Goal: Transaction & Acquisition: Purchase product/service

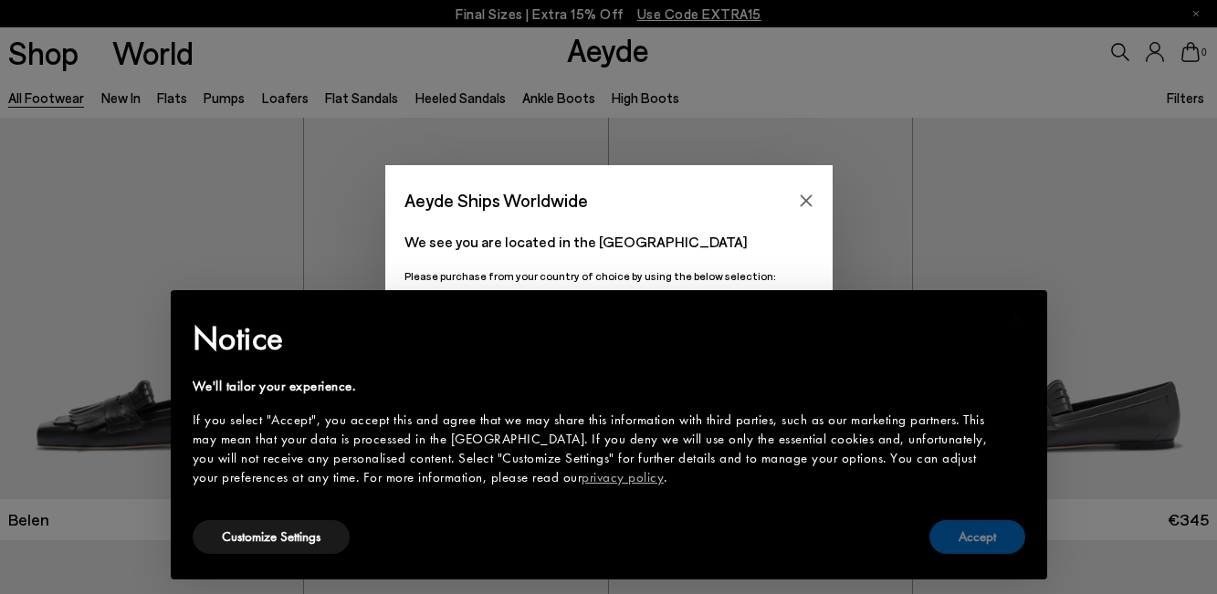
click at [980, 531] on button "Accept" at bounding box center [978, 537] width 96 height 34
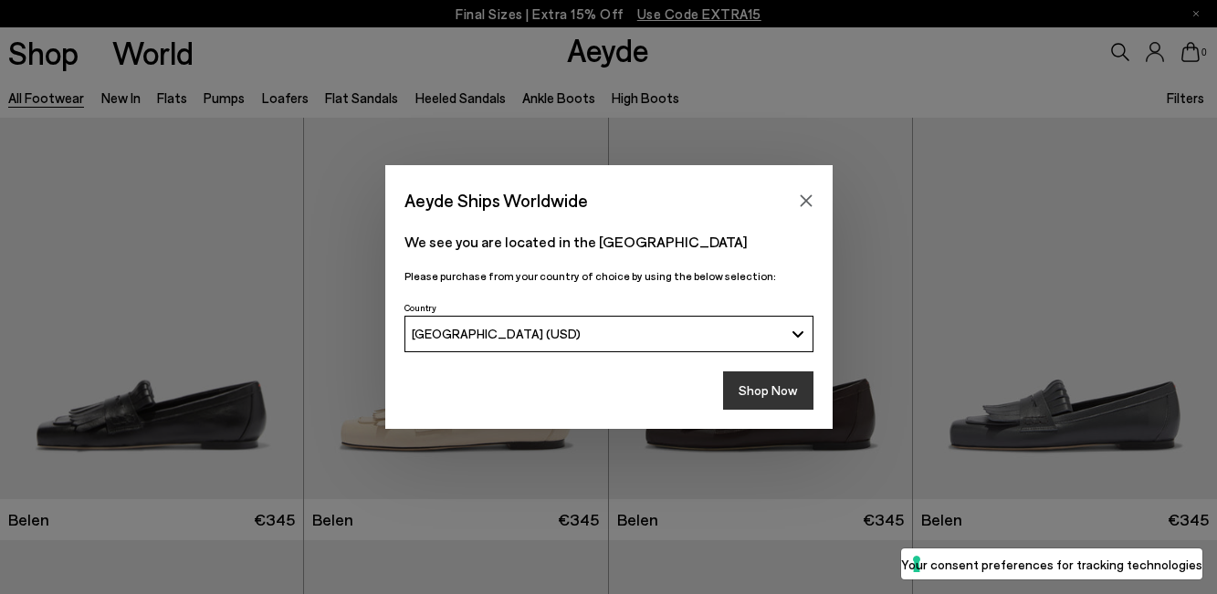
click at [776, 382] on button "Shop Now" at bounding box center [768, 391] width 90 height 38
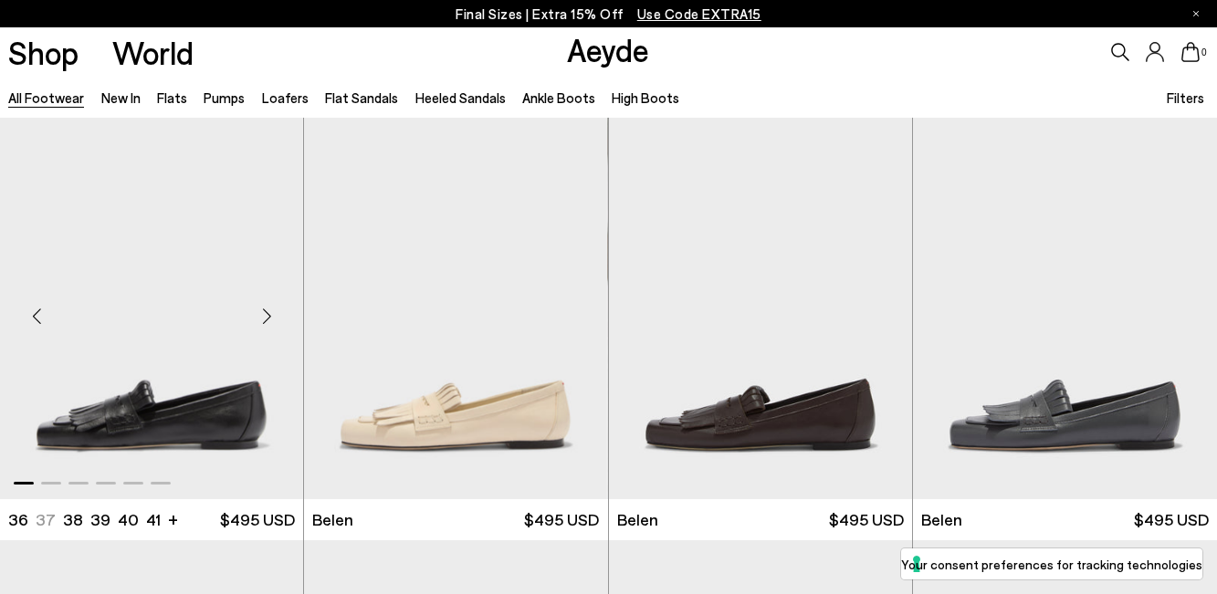
click at [264, 316] on div "Next slide" at bounding box center [266, 316] width 55 height 55
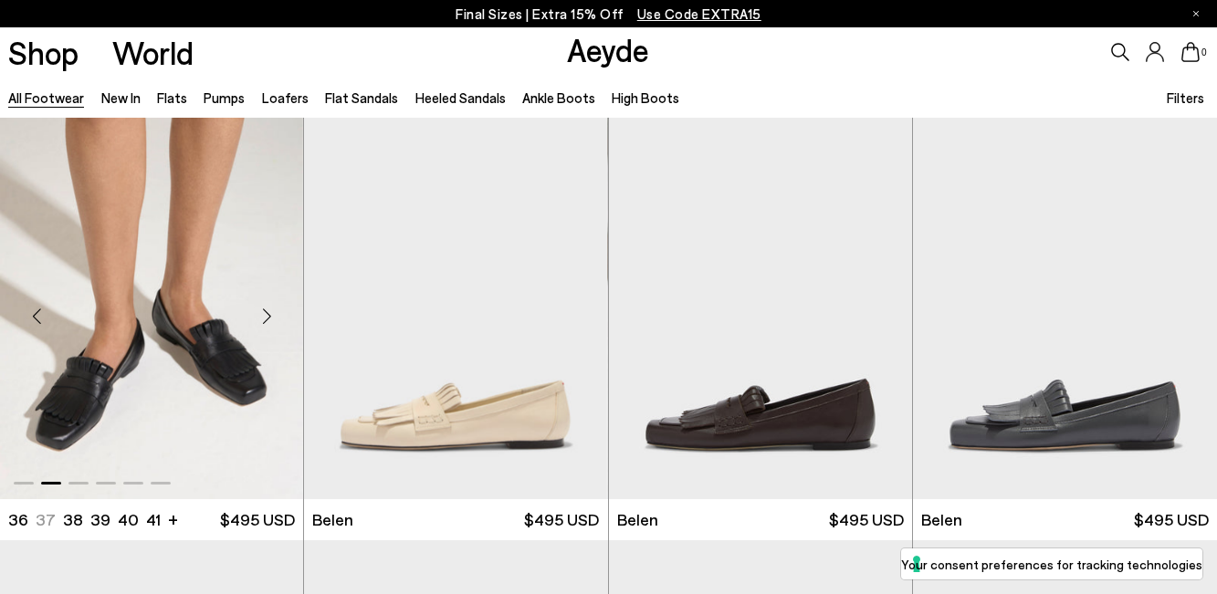
click at [265, 330] on div "Next slide" at bounding box center [266, 316] width 55 height 55
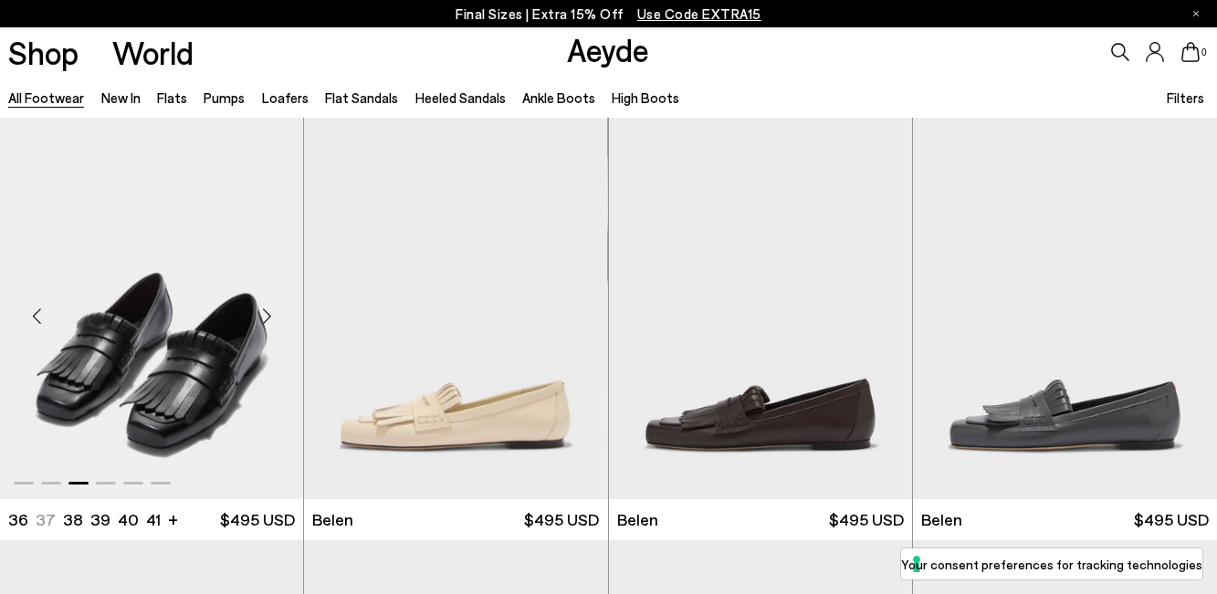
click at [263, 330] on div "Next slide" at bounding box center [266, 316] width 55 height 55
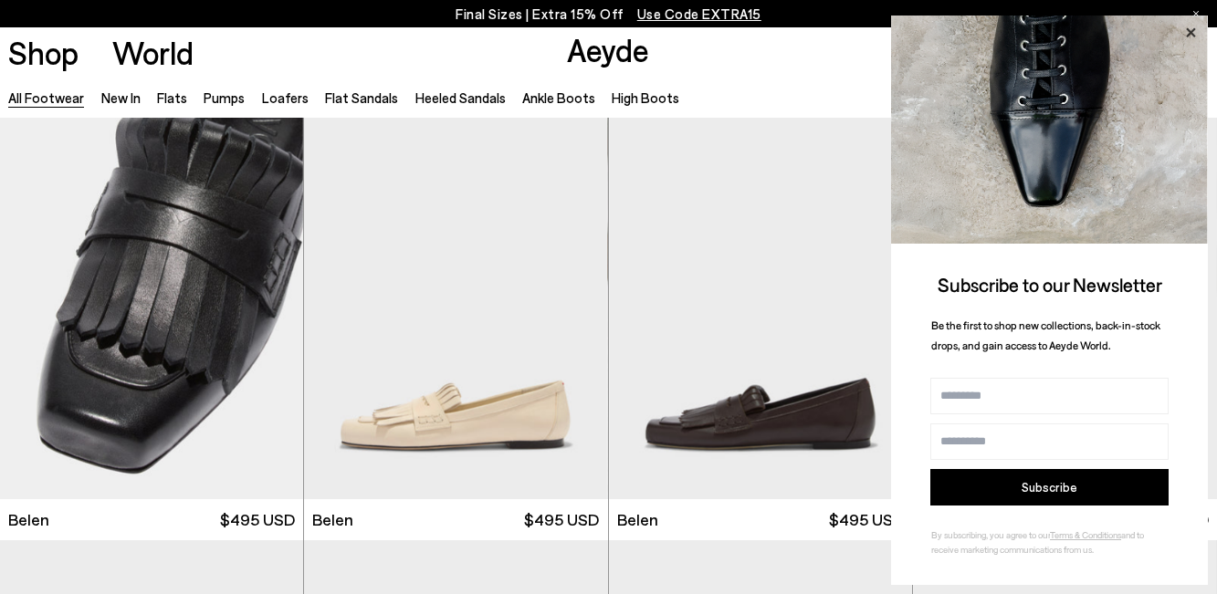
click at [1189, 31] on icon at bounding box center [1190, 31] width 9 height 9
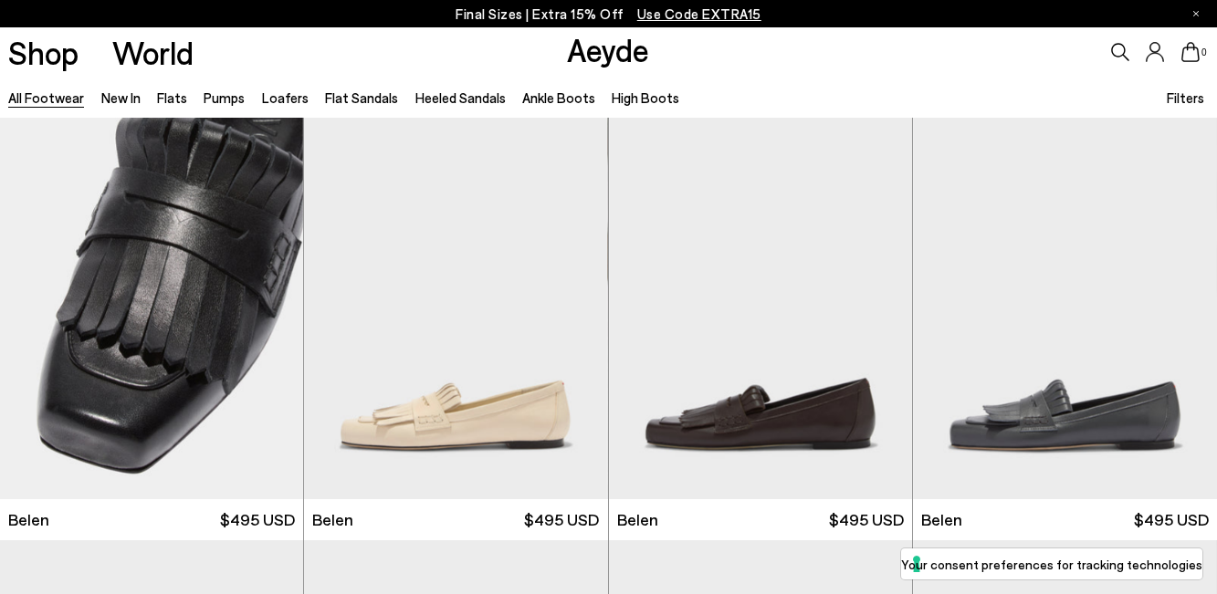
click at [1195, 92] on span "Filters" at bounding box center [1185, 97] width 37 height 16
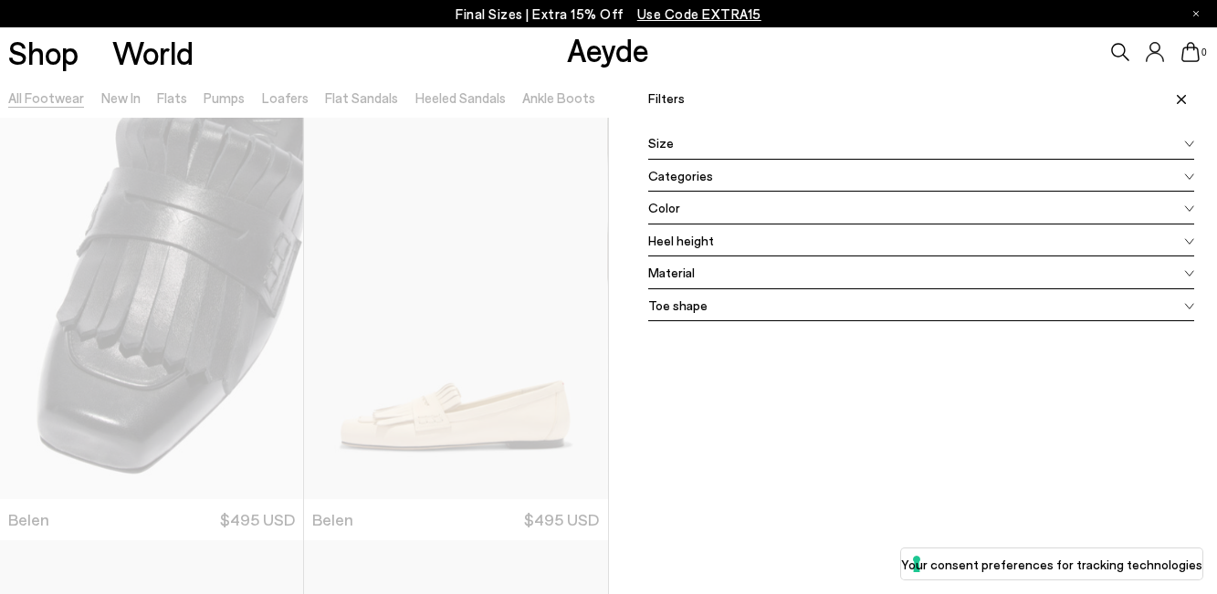
click at [793, 218] on div "Color" at bounding box center [921, 208] width 547 height 33
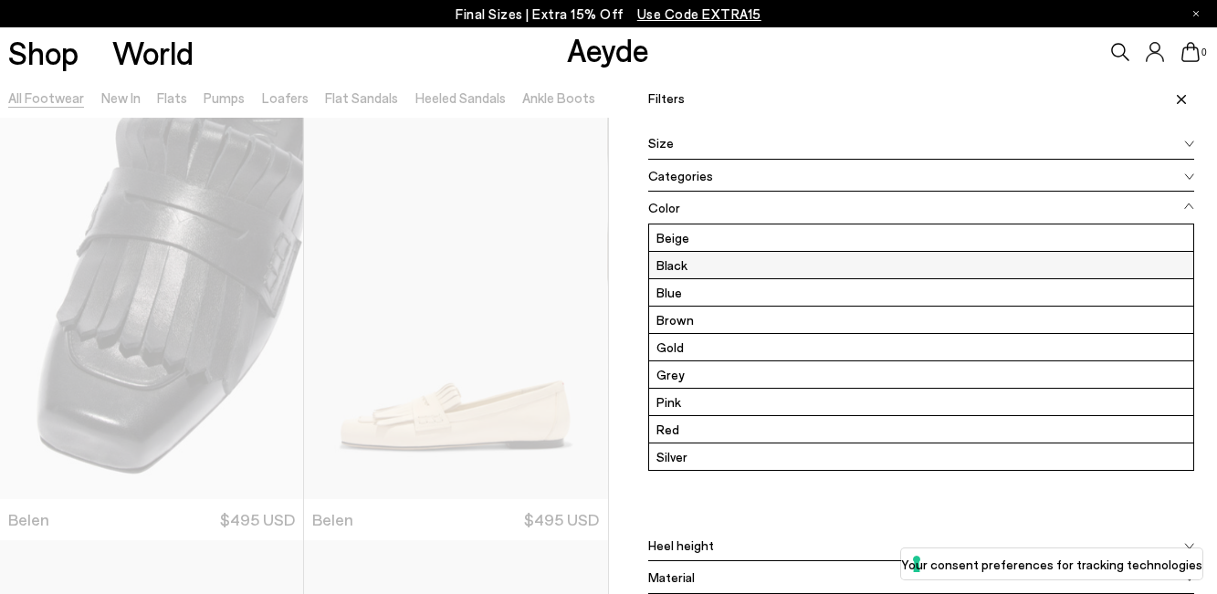
click at [731, 268] on label "Black" at bounding box center [921, 265] width 545 height 26
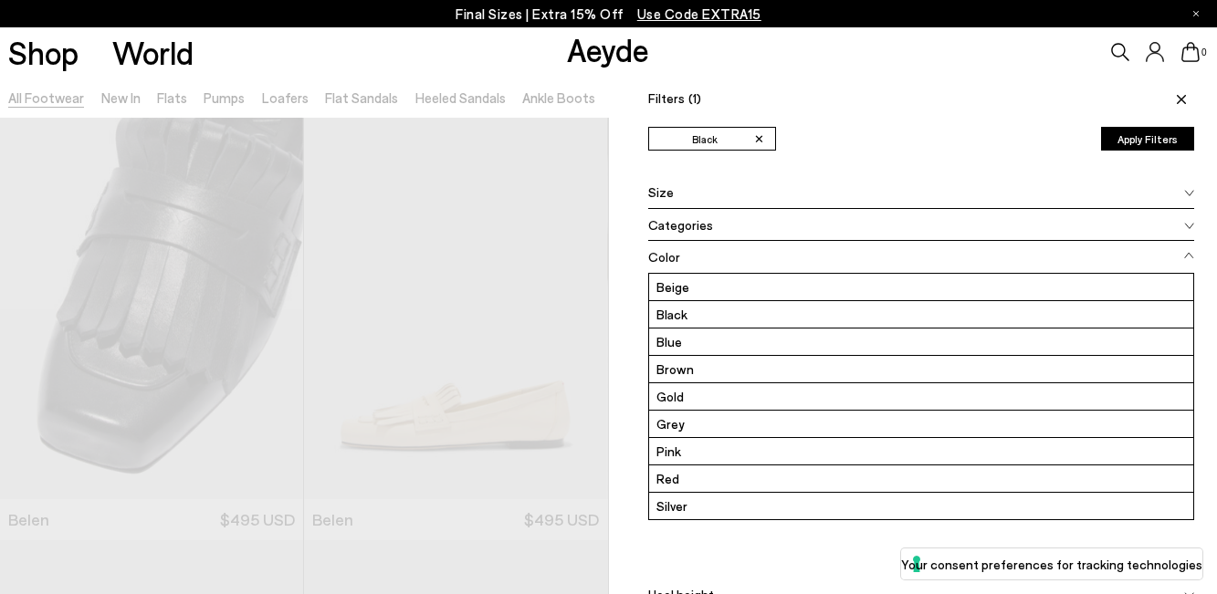
click at [989, 89] on div "Filters (1) ✕ Black Apply filters" at bounding box center [921, 93] width 547 height 32
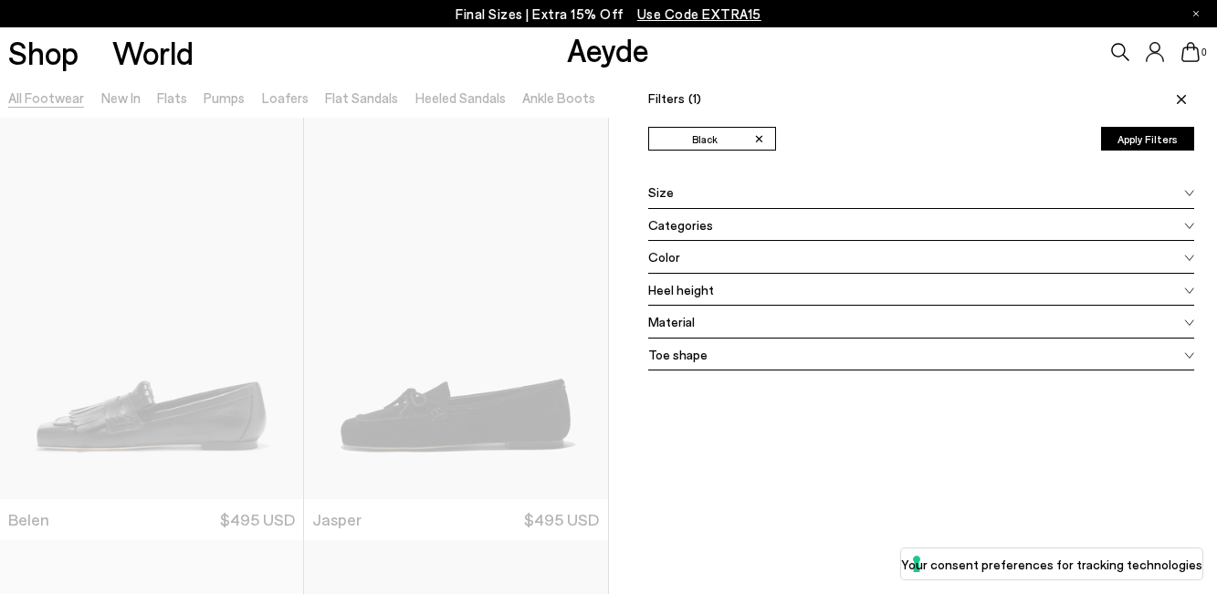
click at [596, 76] on div "Shop World Aeyde 0" at bounding box center [608, 51] width 1217 height 49
click at [1177, 102] on icon at bounding box center [1181, 99] width 9 height 9
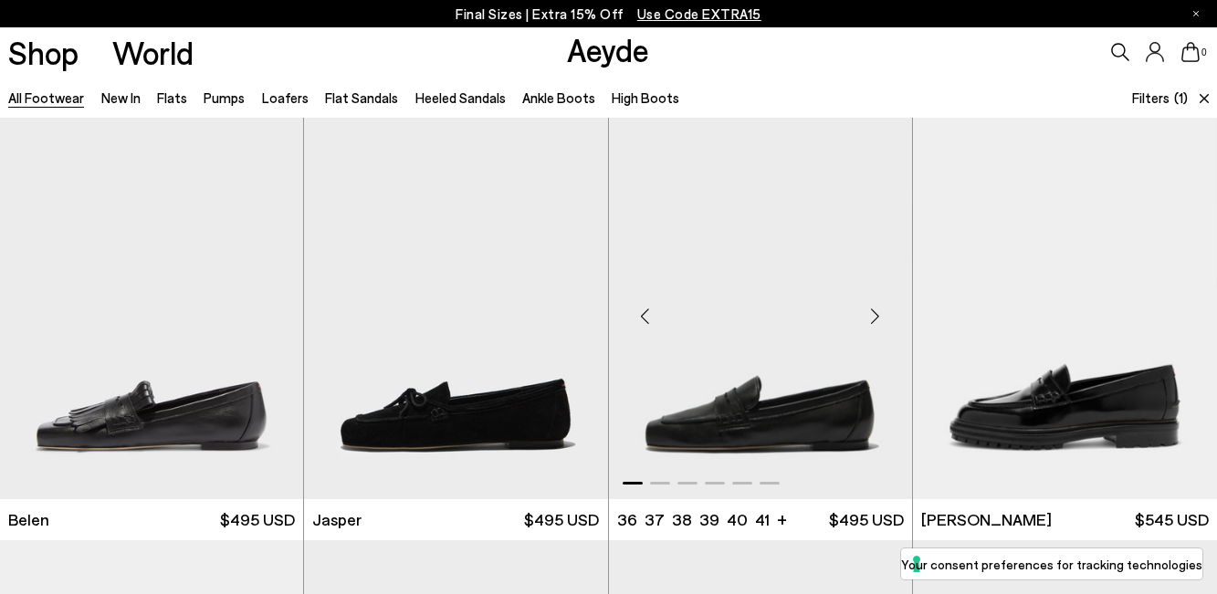
click at [899, 324] on div "Next slide" at bounding box center [875, 316] width 55 height 55
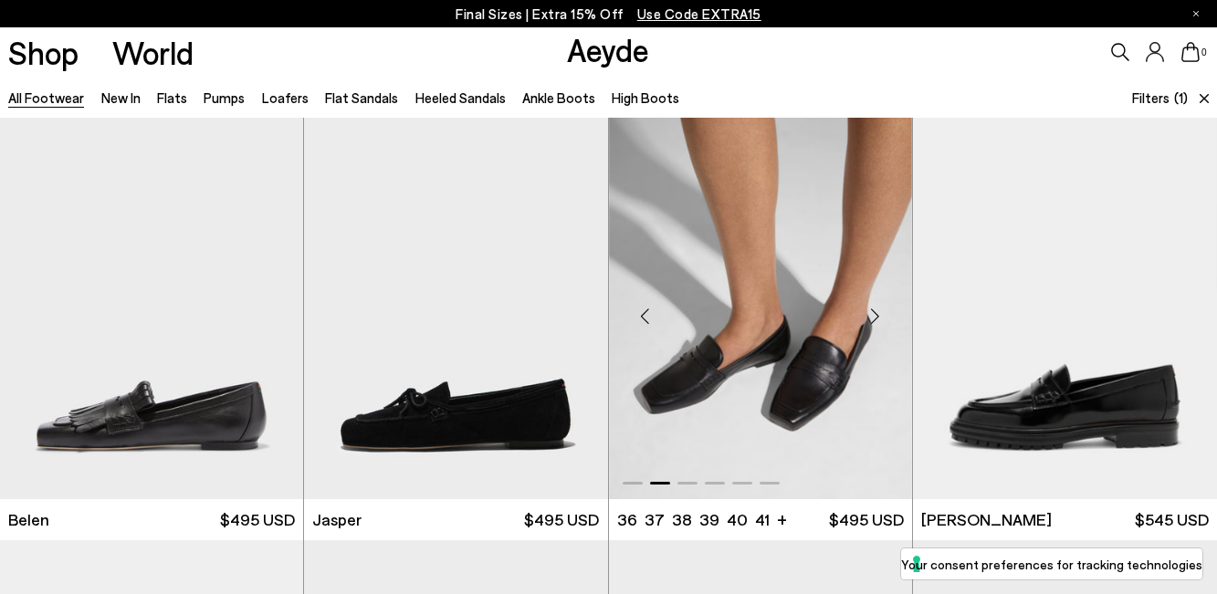
click at [884, 314] on div "Next slide" at bounding box center [875, 316] width 55 height 55
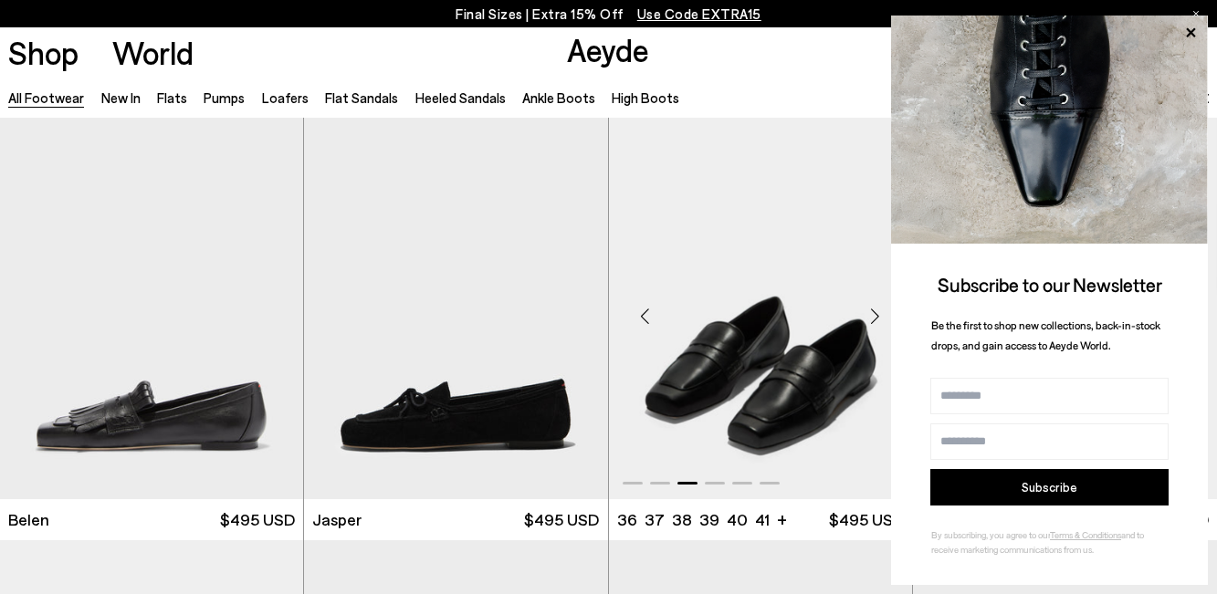
click at [884, 314] on div "Next slide" at bounding box center [875, 316] width 55 height 55
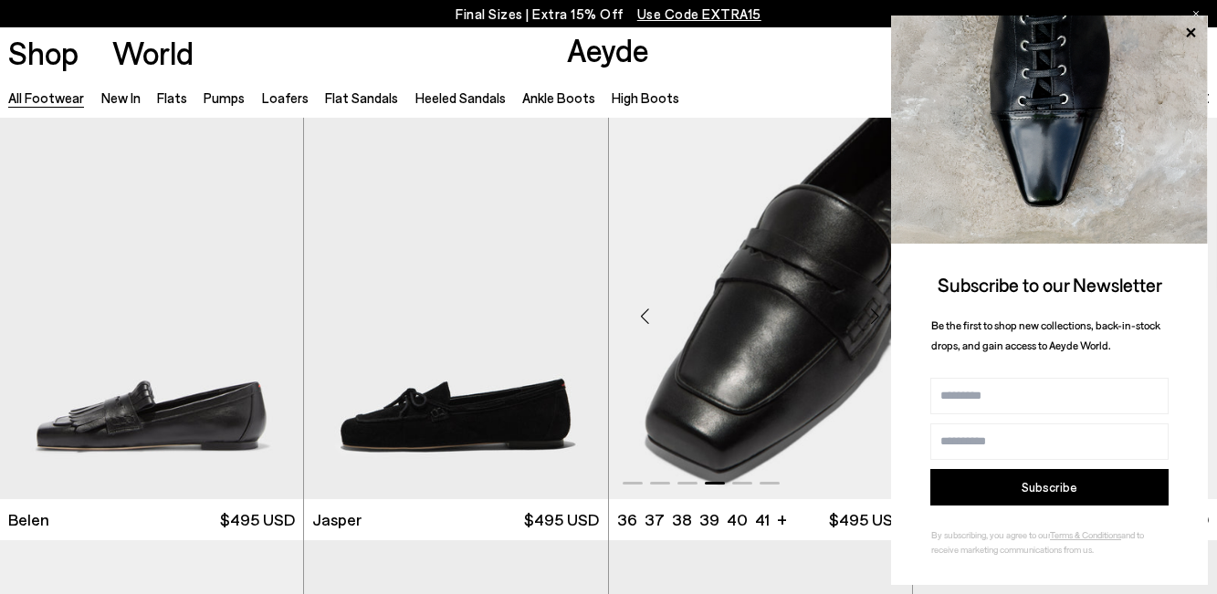
click at [884, 314] on div "Next slide" at bounding box center [875, 316] width 55 height 55
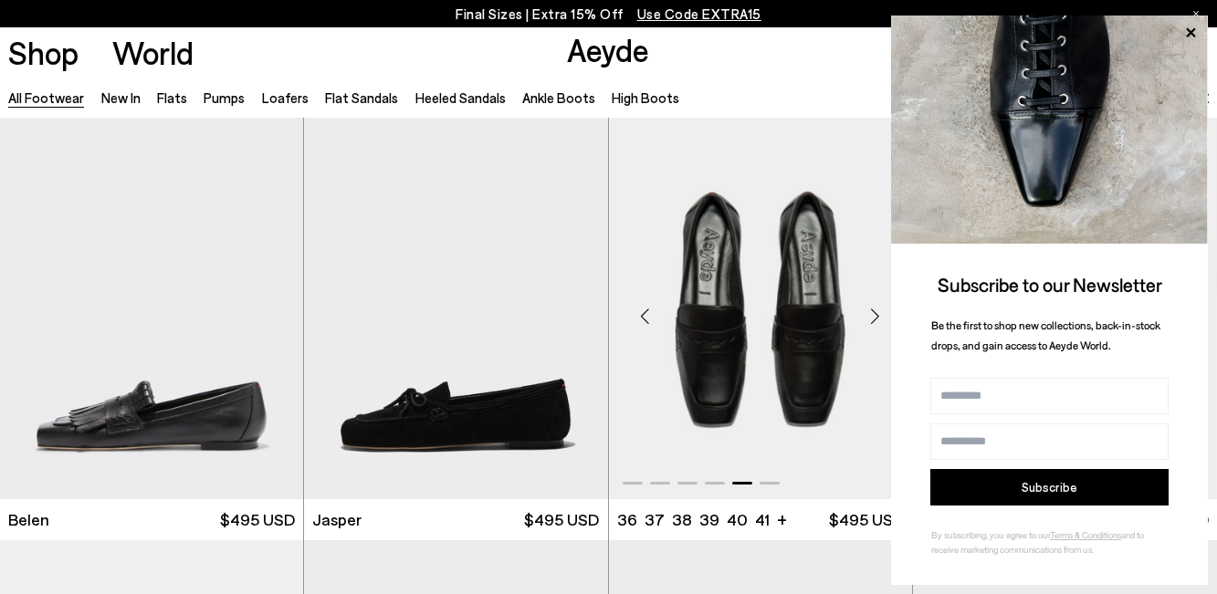
click at [884, 314] on div "Next slide" at bounding box center [875, 316] width 55 height 55
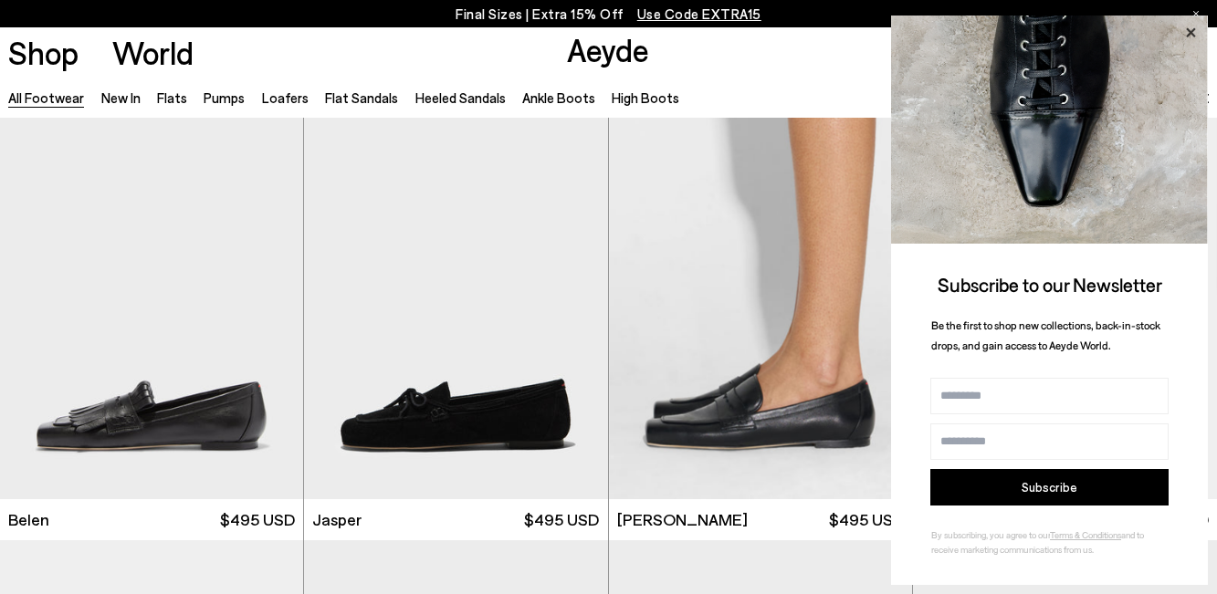
click at [1188, 33] on icon at bounding box center [1191, 33] width 24 height 24
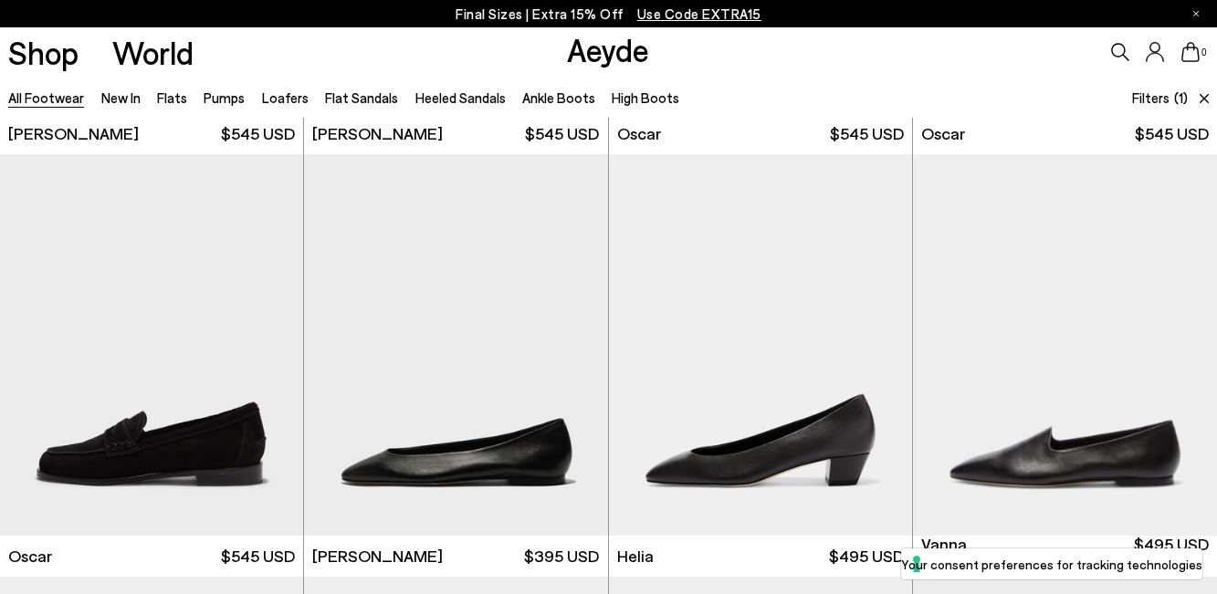
scroll to position [821, 0]
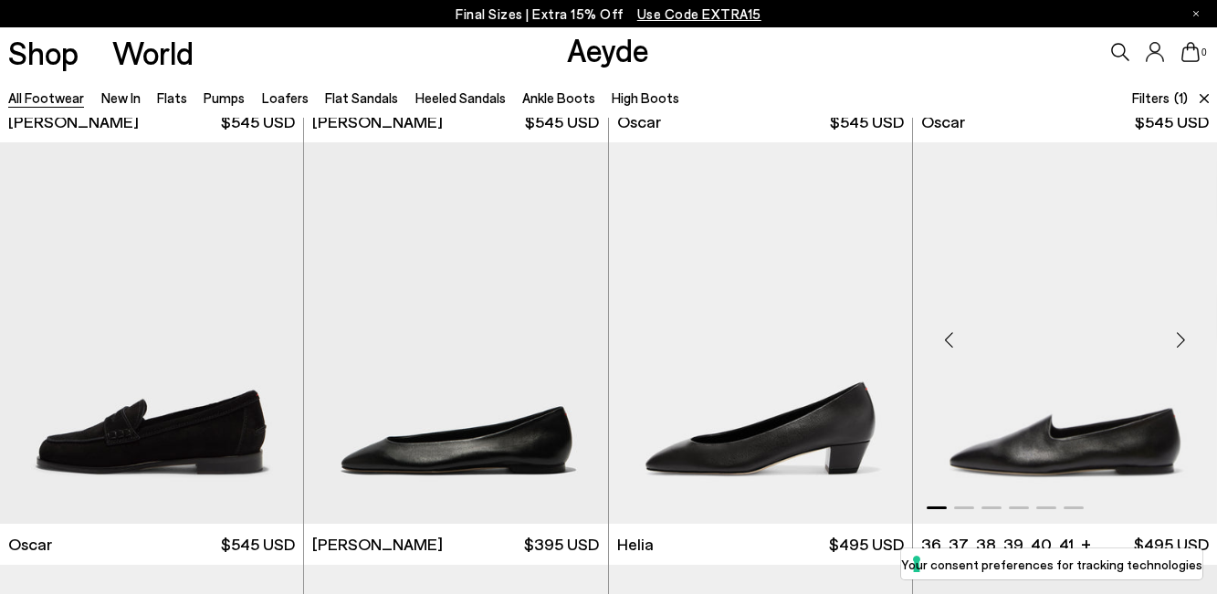
click at [1172, 337] on div "Next slide" at bounding box center [1180, 340] width 55 height 55
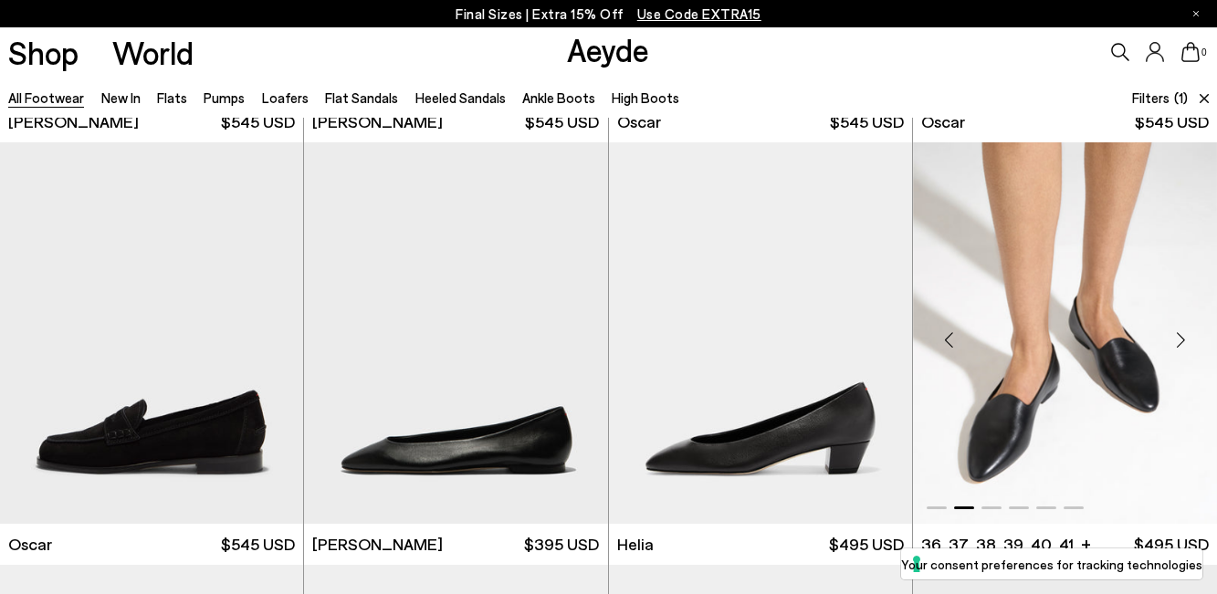
click at [1172, 337] on div "Next slide" at bounding box center [1180, 340] width 55 height 55
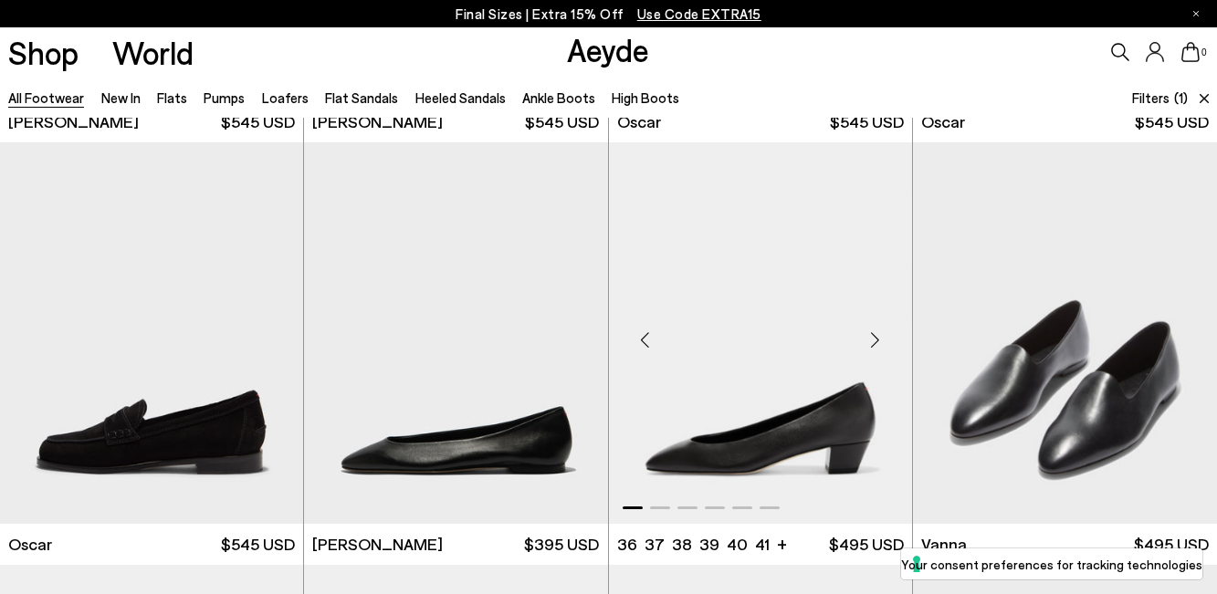
click at [877, 348] on div "Next slide" at bounding box center [875, 340] width 55 height 55
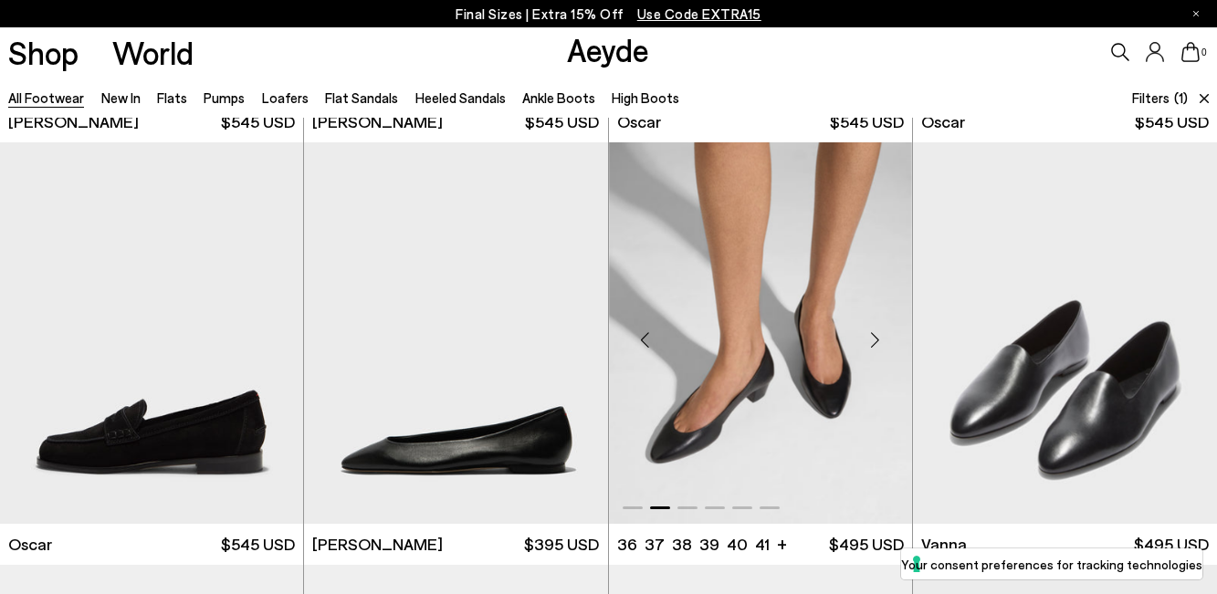
click at [877, 348] on div "Next slide" at bounding box center [875, 340] width 55 height 55
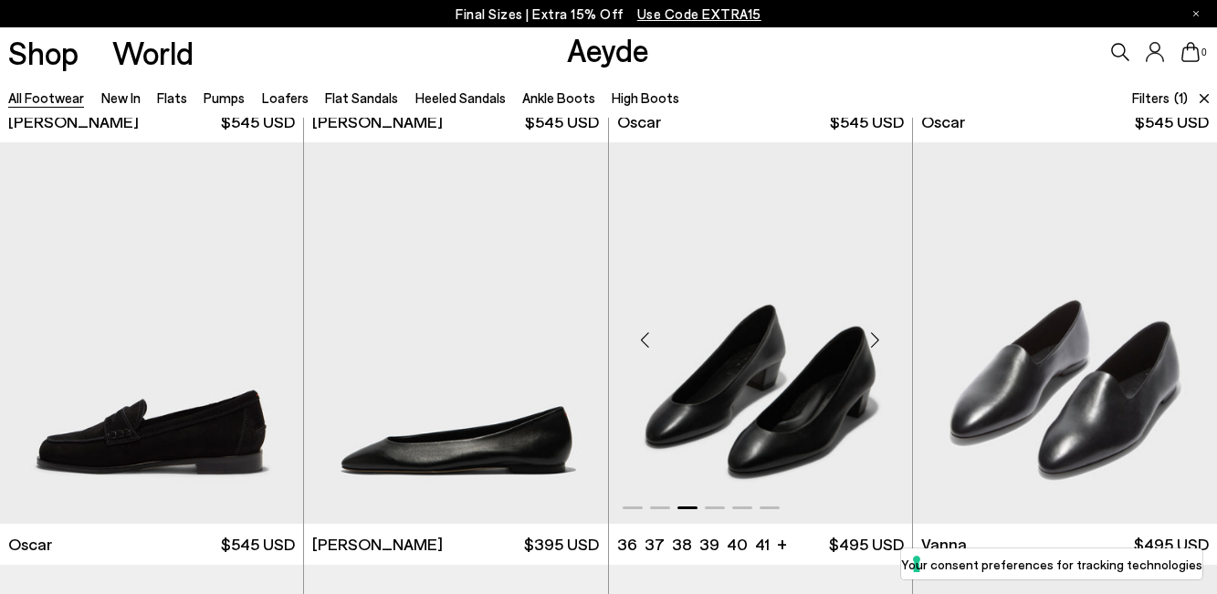
click at [877, 348] on div "Next slide" at bounding box center [875, 340] width 55 height 55
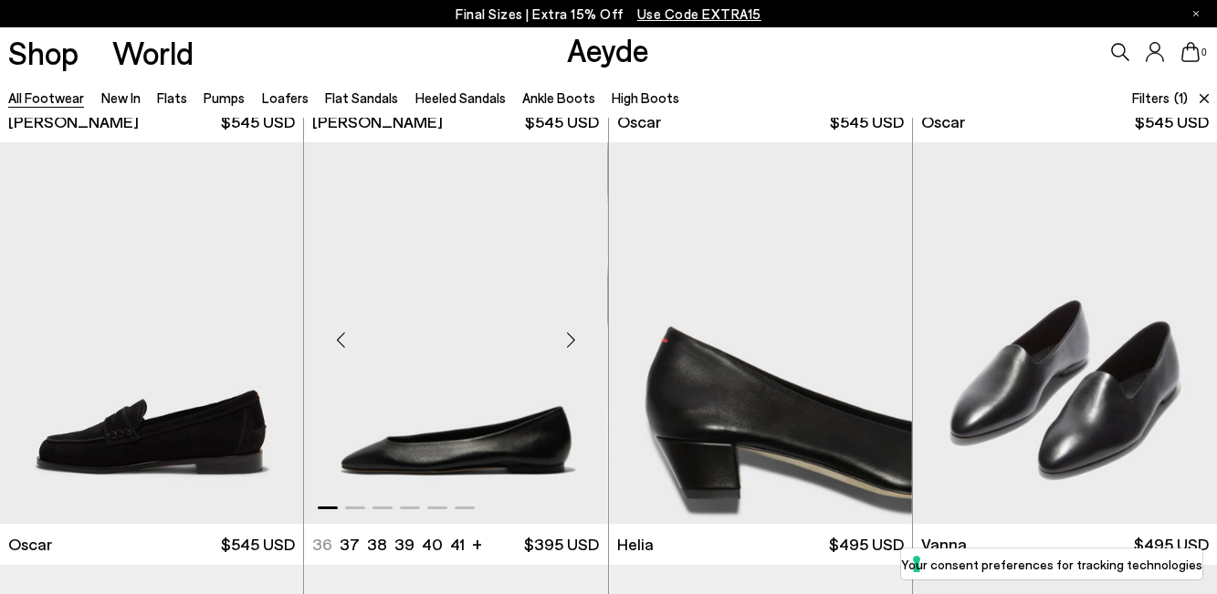
click at [577, 340] on div "Next slide" at bounding box center [571, 340] width 55 height 55
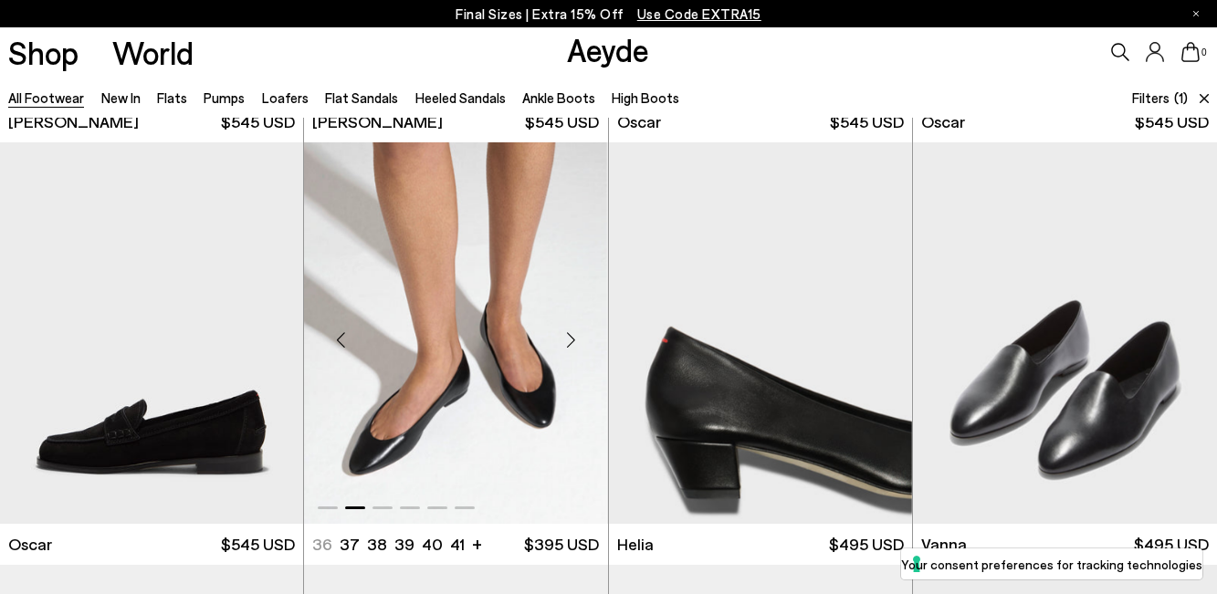
click at [577, 340] on div "Next slide" at bounding box center [571, 340] width 55 height 55
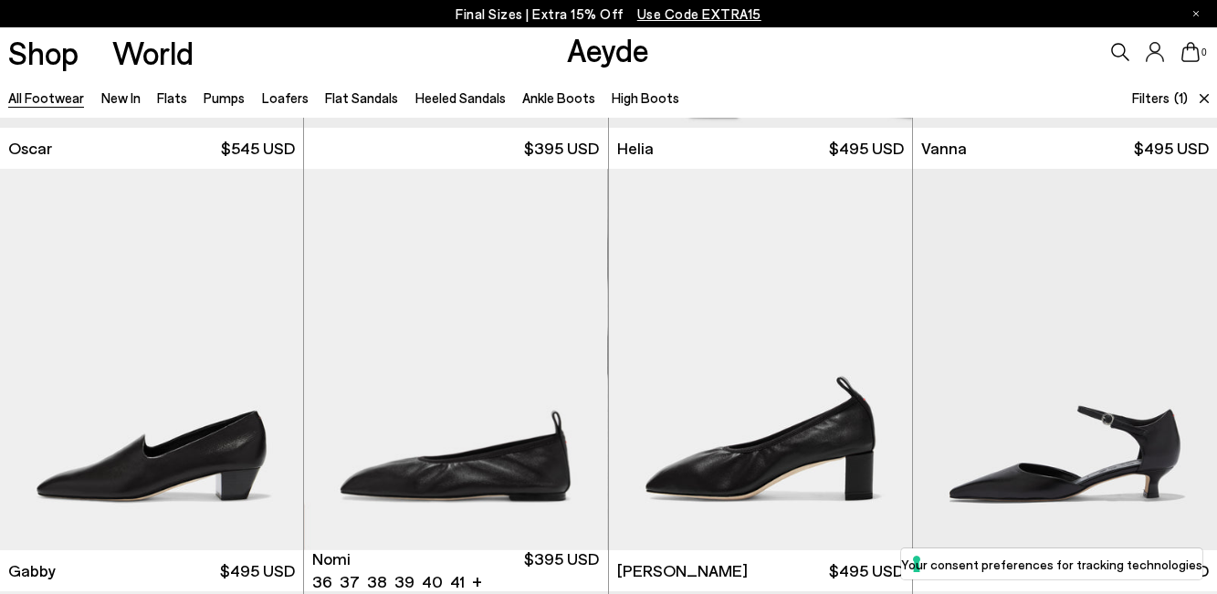
scroll to position [1221, 0]
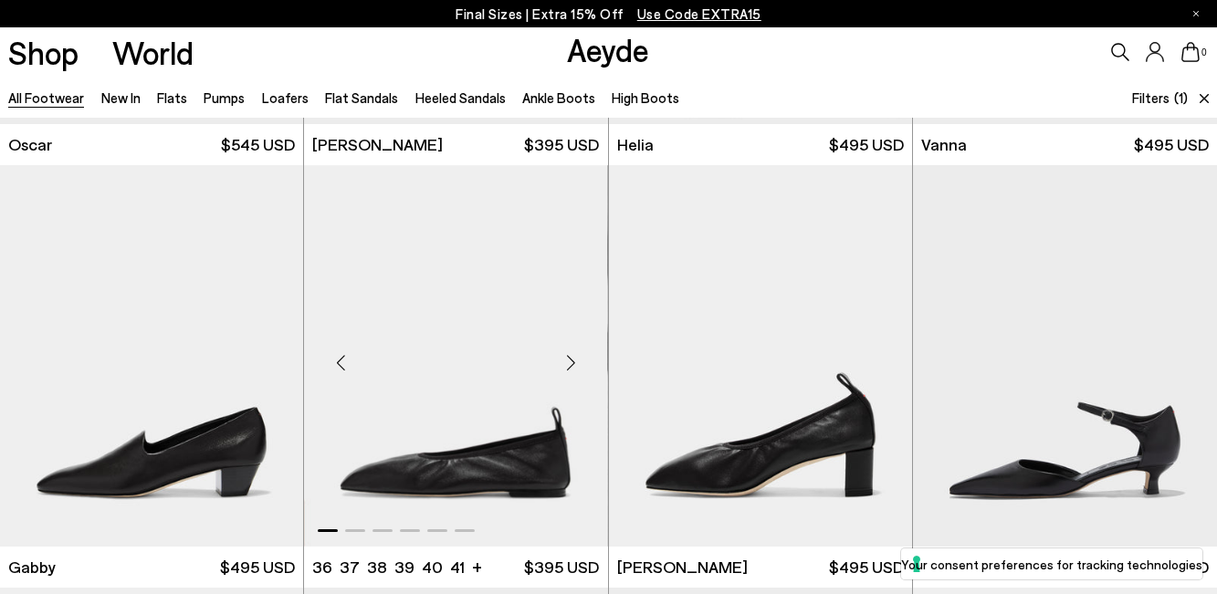
click at [576, 348] on div "Next slide" at bounding box center [571, 363] width 55 height 55
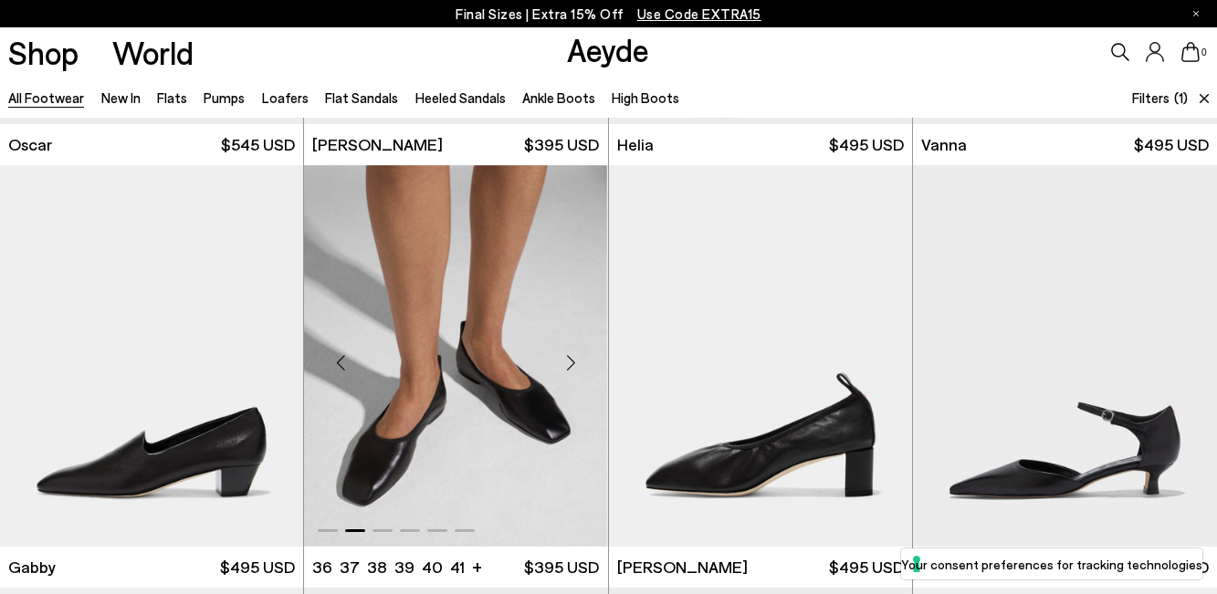
click at [576, 348] on div "Next slide" at bounding box center [571, 363] width 55 height 55
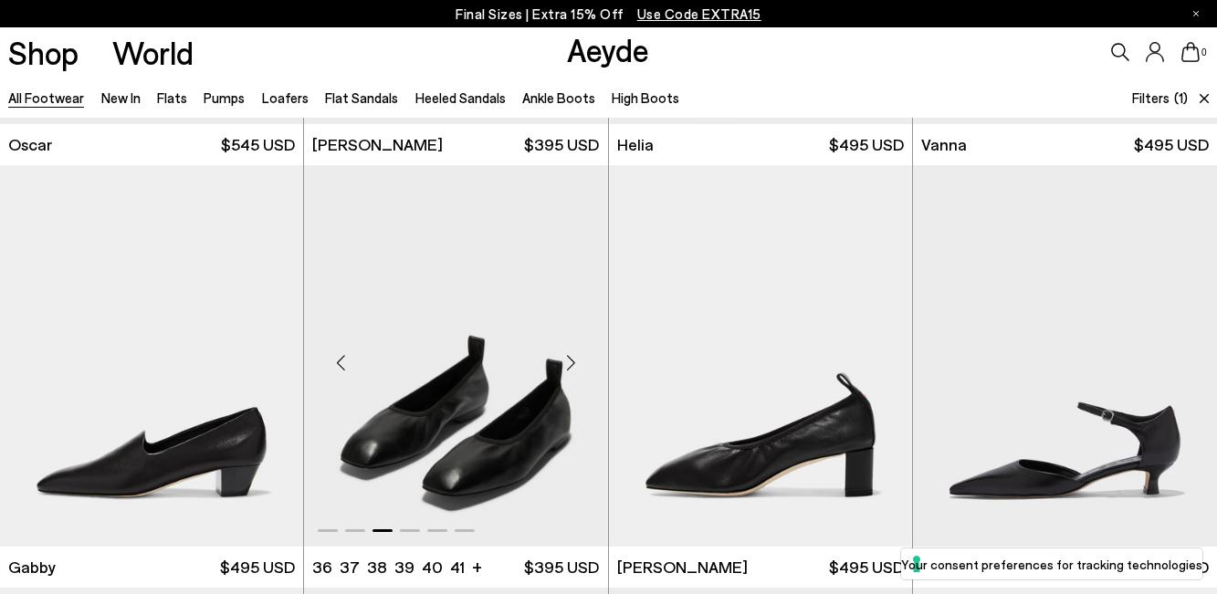
click at [576, 348] on div "Next slide" at bounding box center [571, 363] width 55 height 55
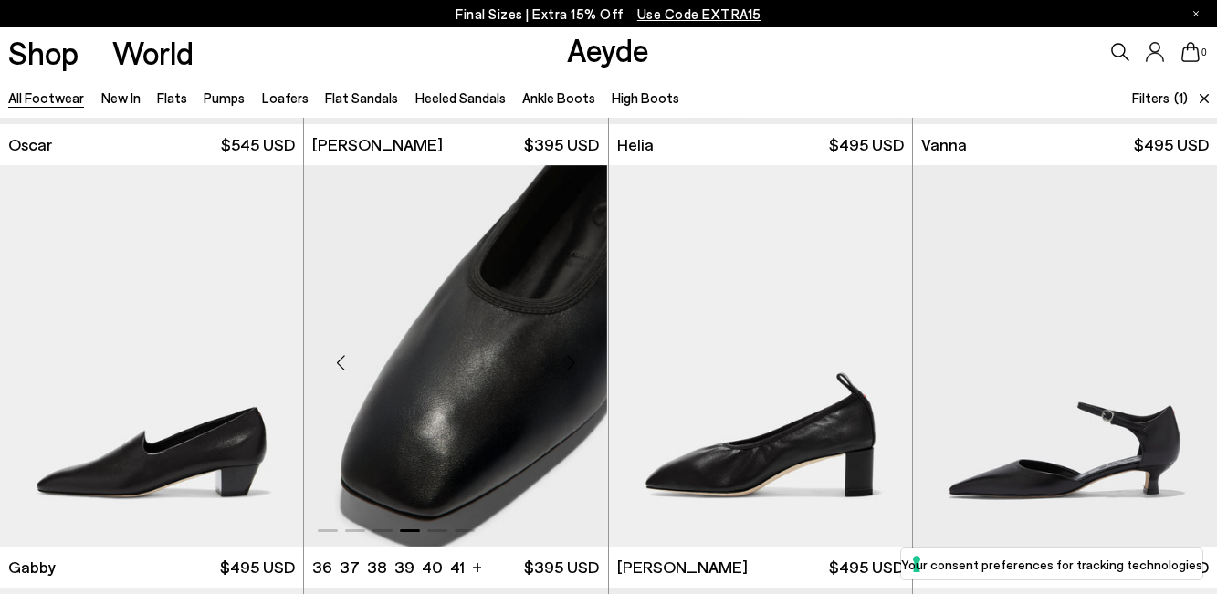
click at [576, 348] on div "Next slide" at bounding box center [571, 363] width 55 height 55
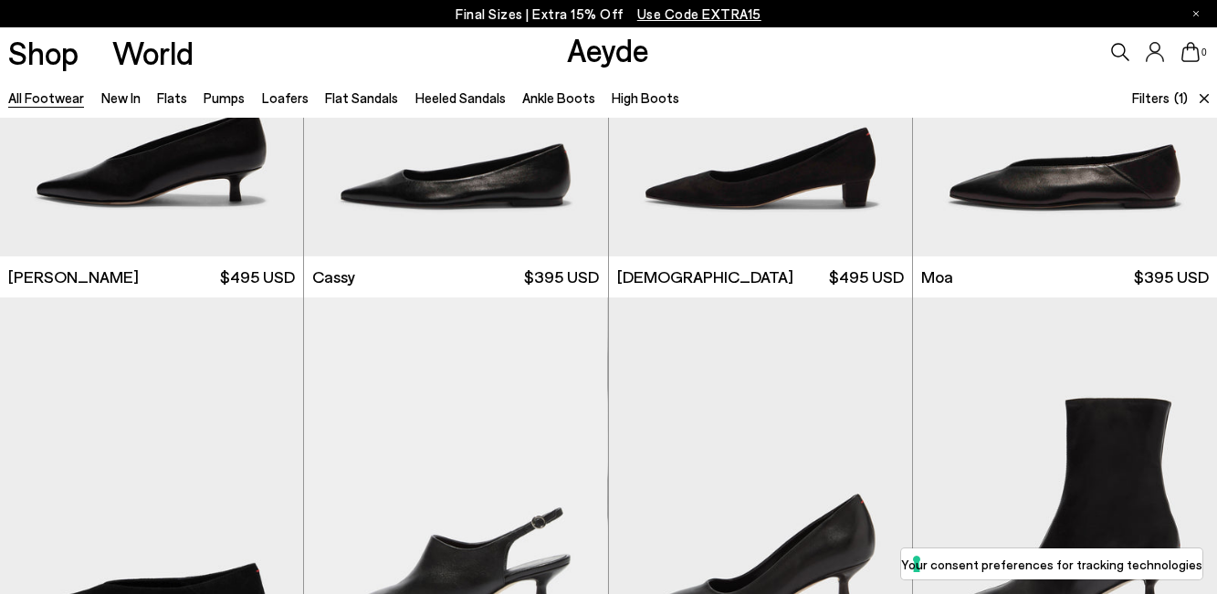
scroll to position [2254, 0]
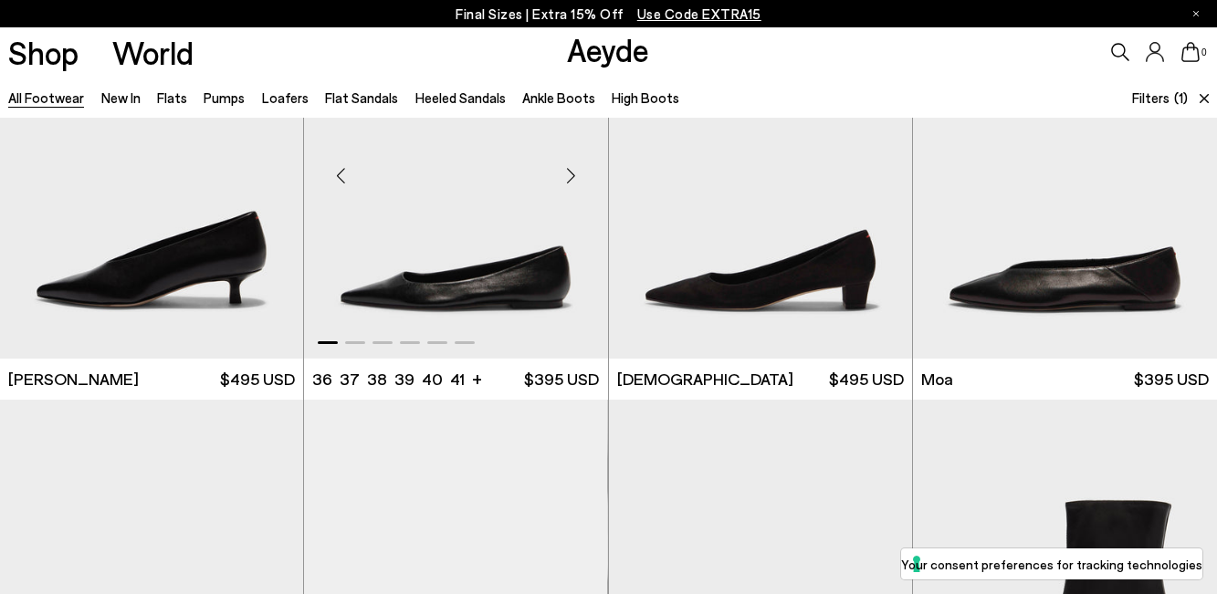
click at [584, 187] on div "Next slide" at bounding box center [571, 176] width 55 height 55
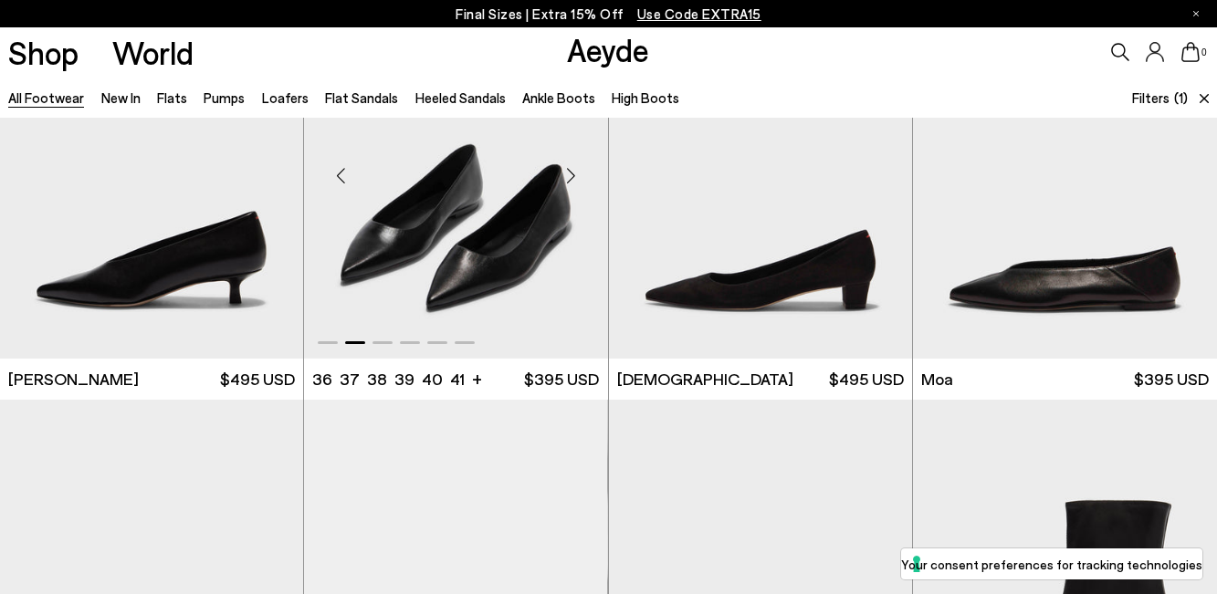
click at [584, 187] on div "Next slide" at bounding box center [571, 176] width 55 height 55
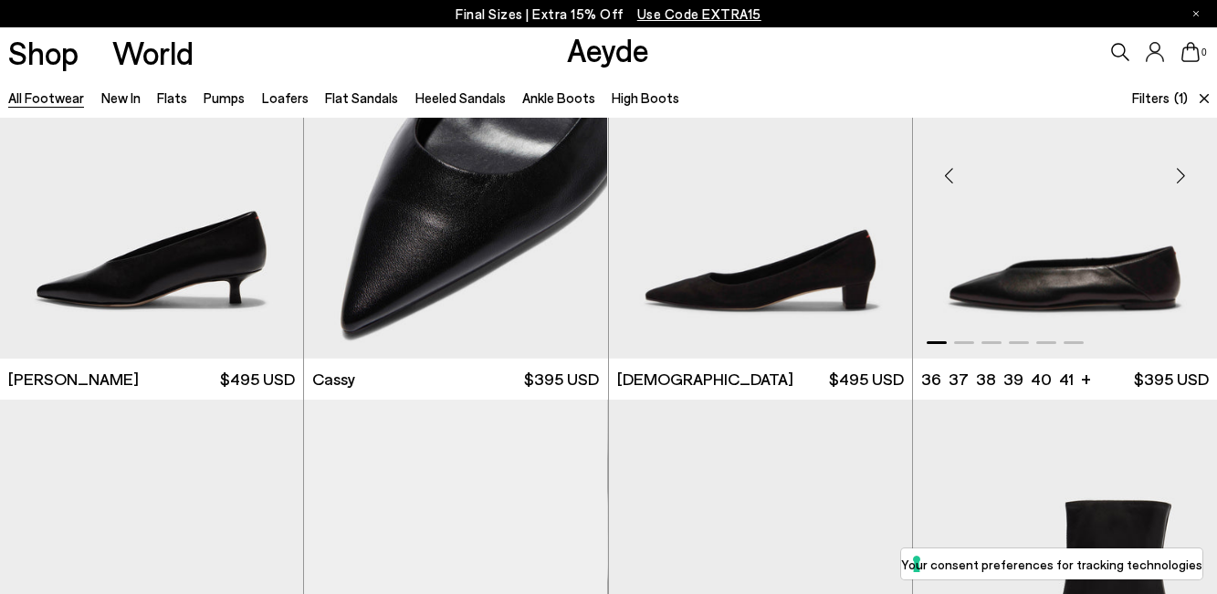
click at [1181, 184] on div "Next slide" at bounding box center [1180, 176] width 55 height 55
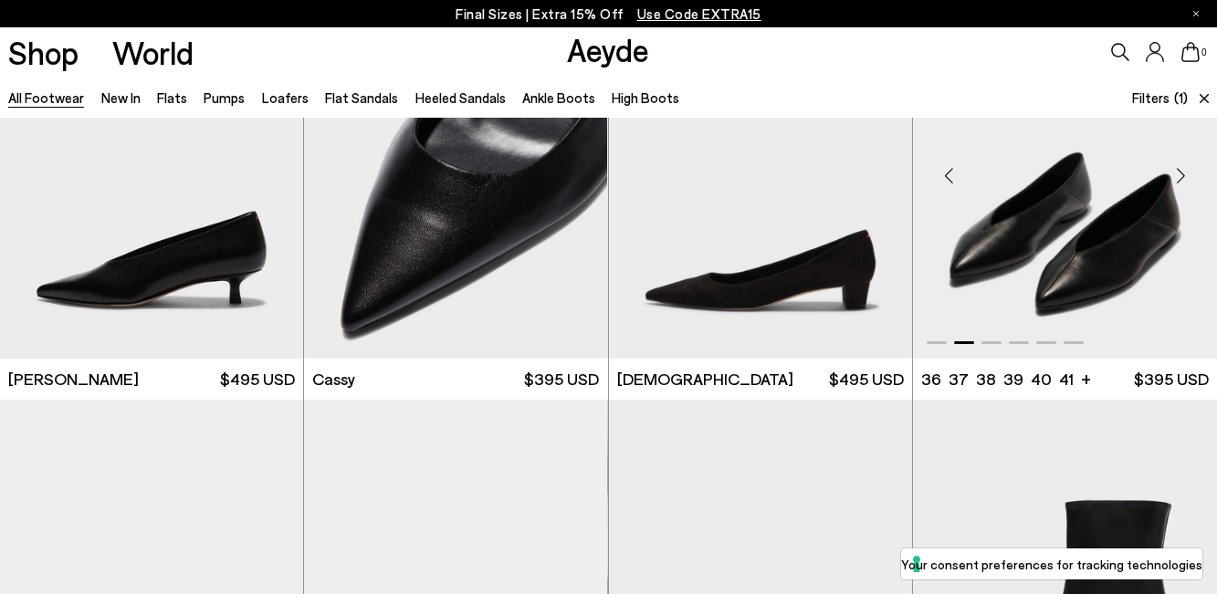
click at [1181, 184] on div "Next slide" at bounding box center [1180, 176] width 55 height 55
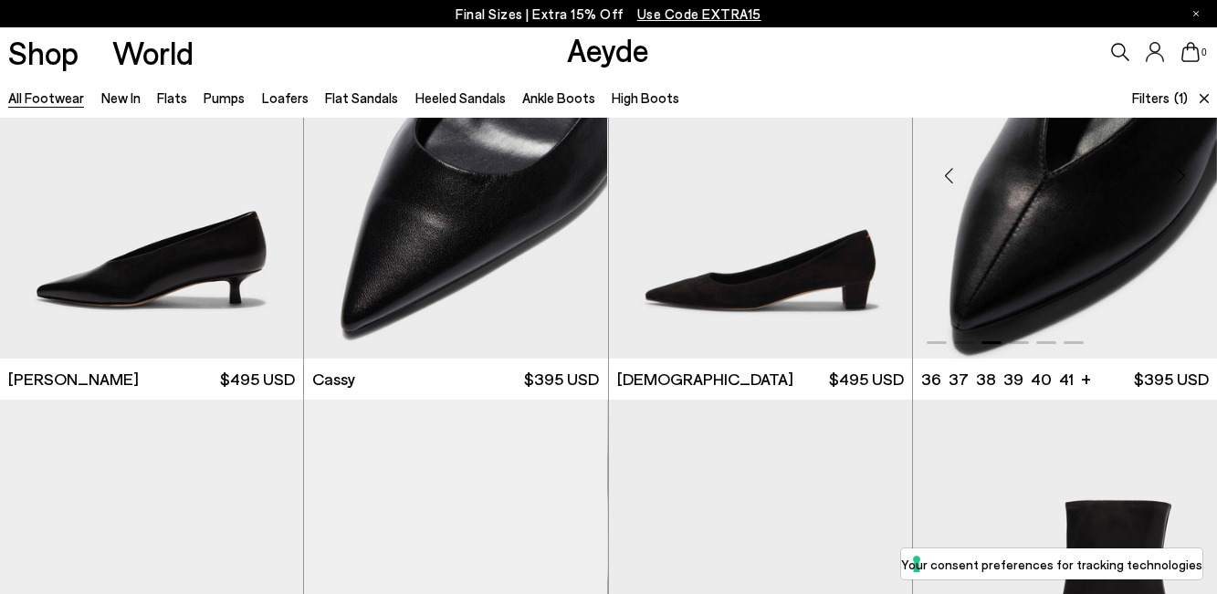
click at [1181, 184] on div "Next slide" at bounding box center [1180, 176] width 55 height 55
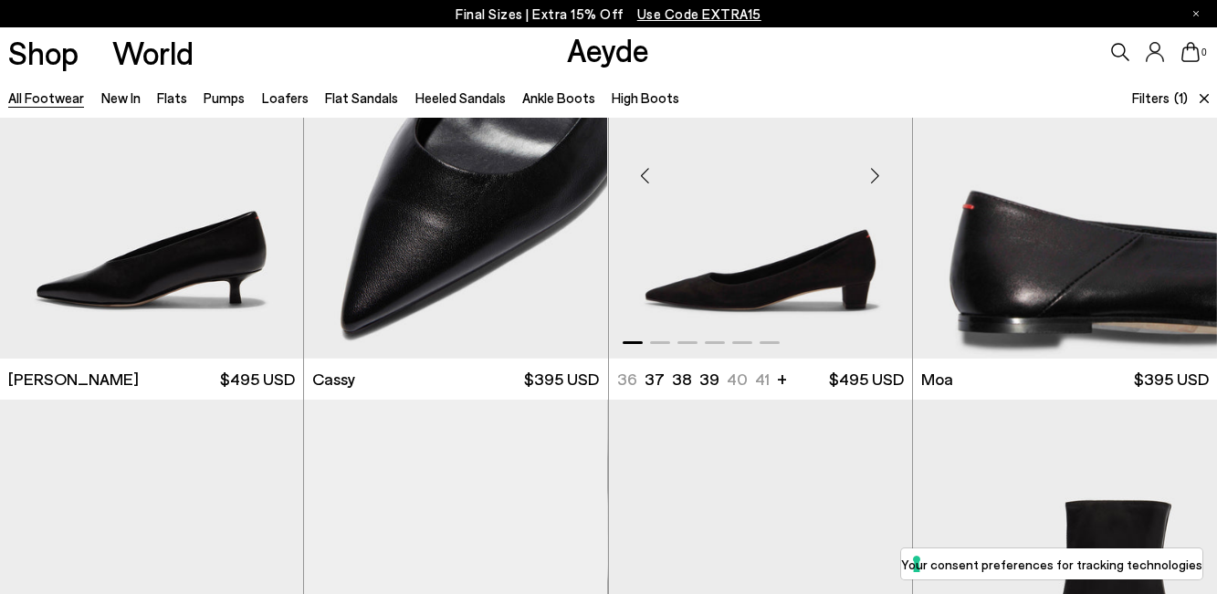
click at [897, 179] on div "Next slide" at bounding box center [875, 176] width 55 height 55
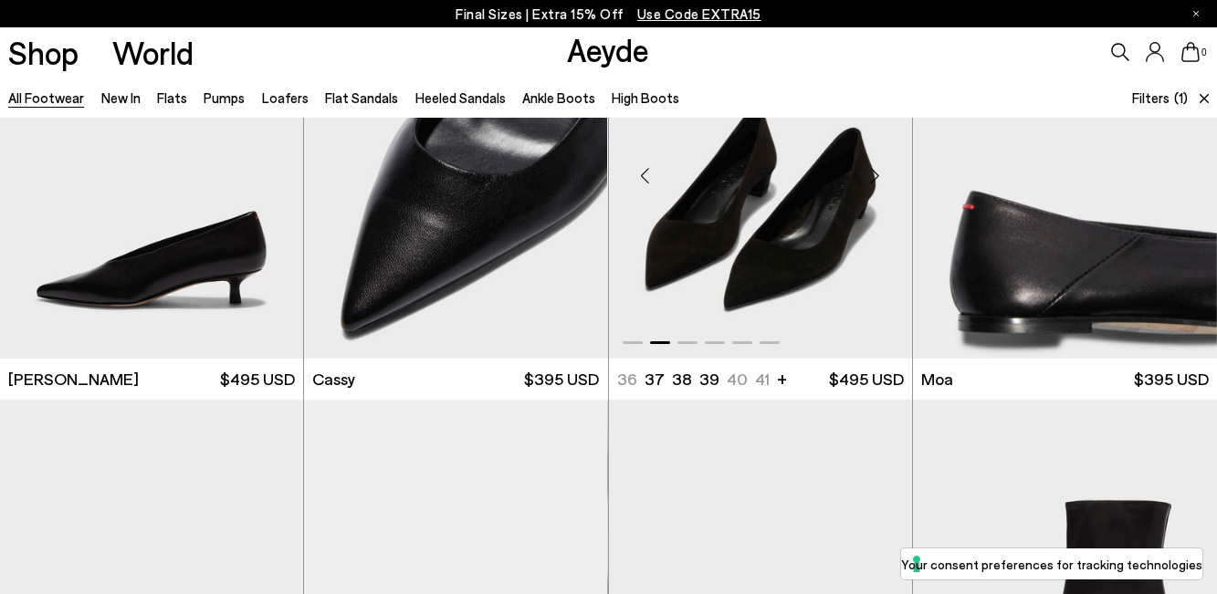
click at [897, 179] on div "Next slide" at bounding box center [875, 176] width 55 height 55
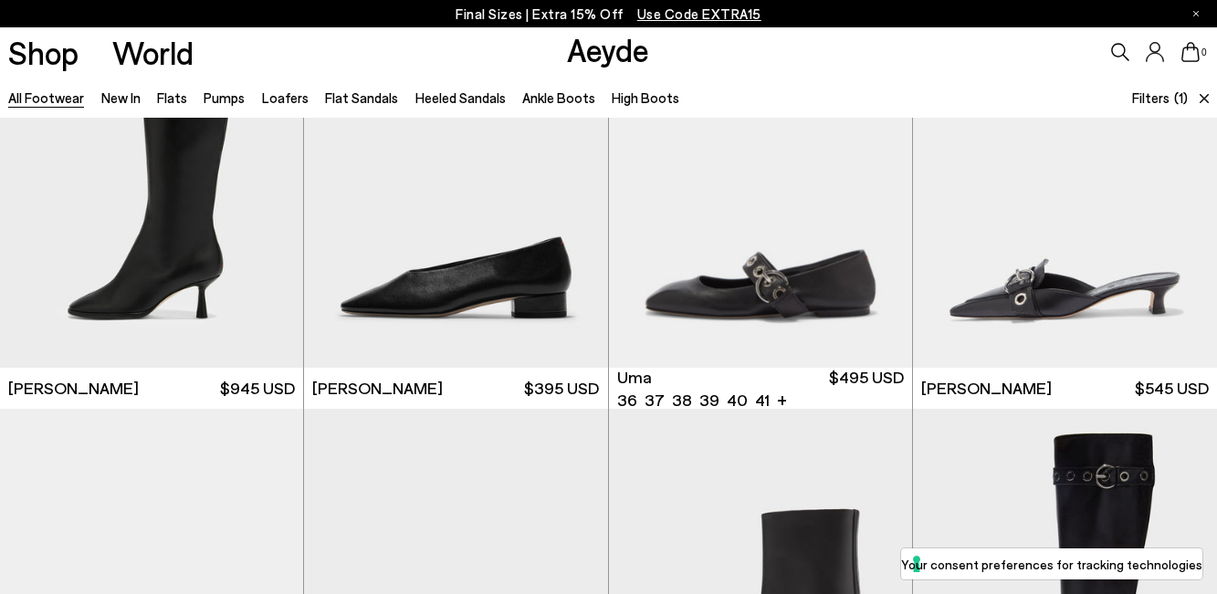
scroll to position [3126, 0]
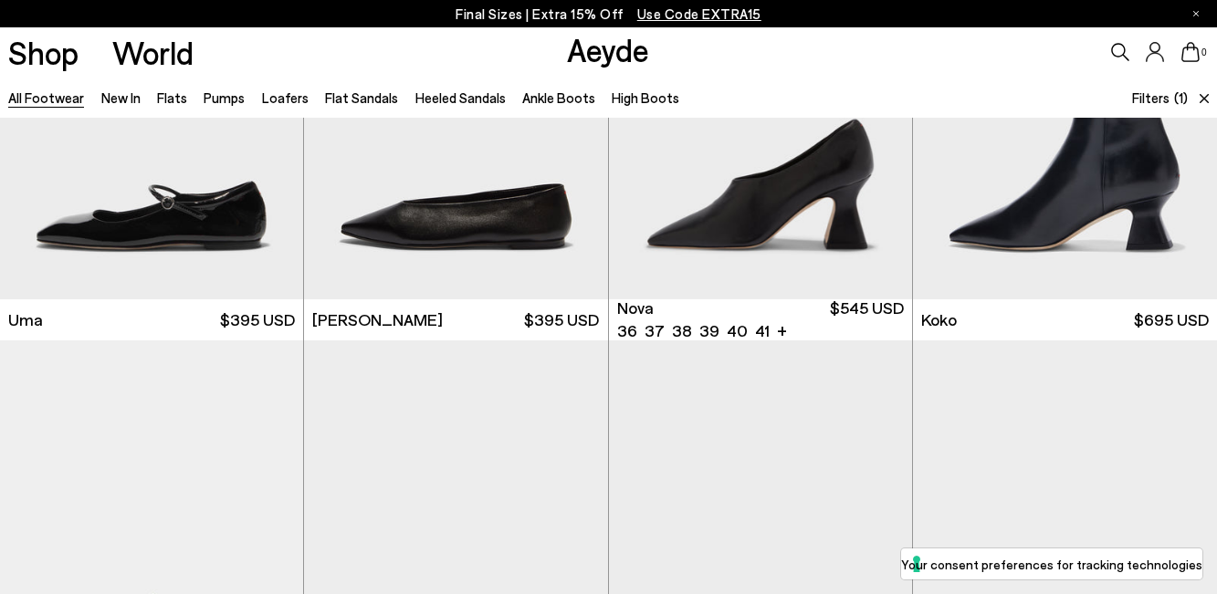
scroll to position [5195, 0]
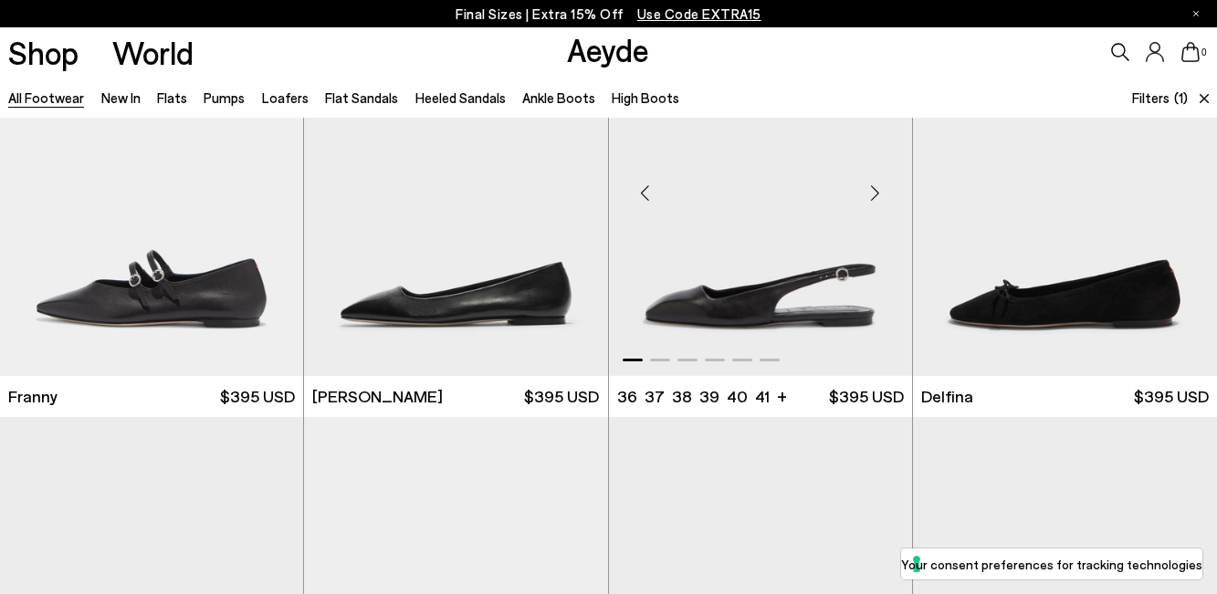
click at [870, 189] on div "Next slide" at bounding box center [875, 193] width 55 height 55
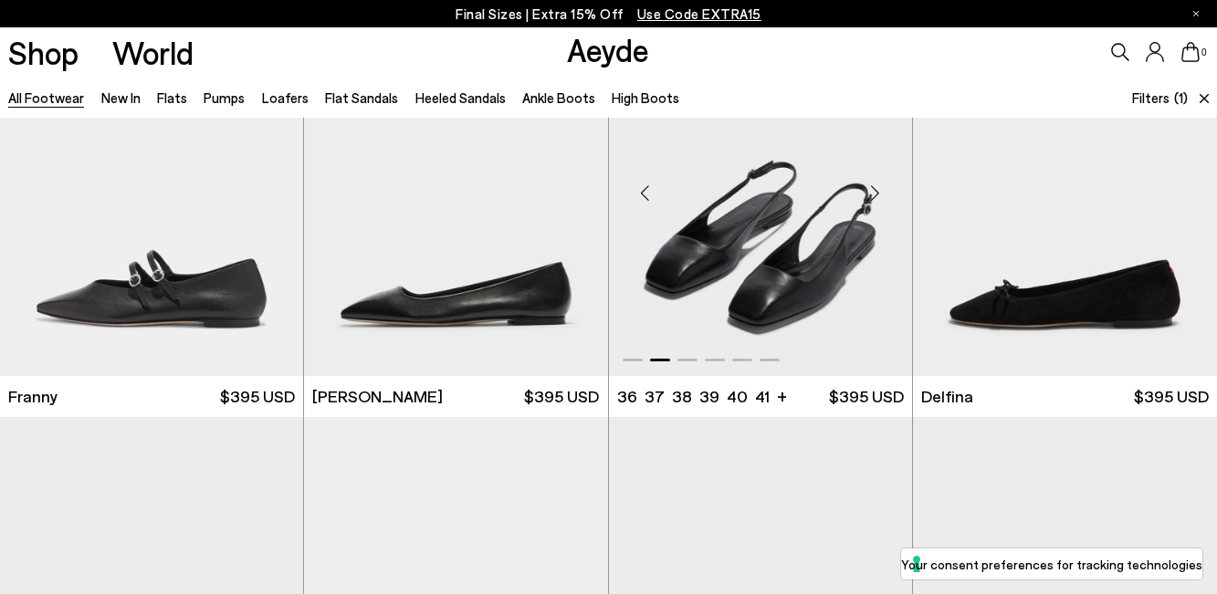
click at [870, 189] on div "Next slide" at bounding box center [875, 193] width 55 height 55
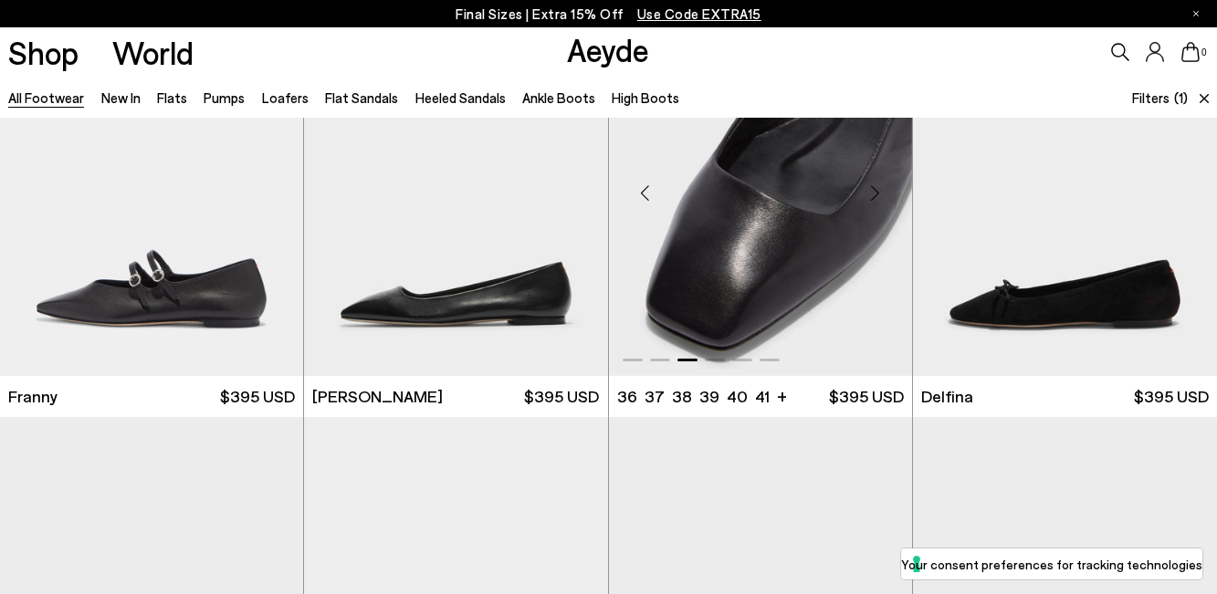
click at [870, 189] on div "Next slide" at bounding box center [875, 193] width 55 height 55
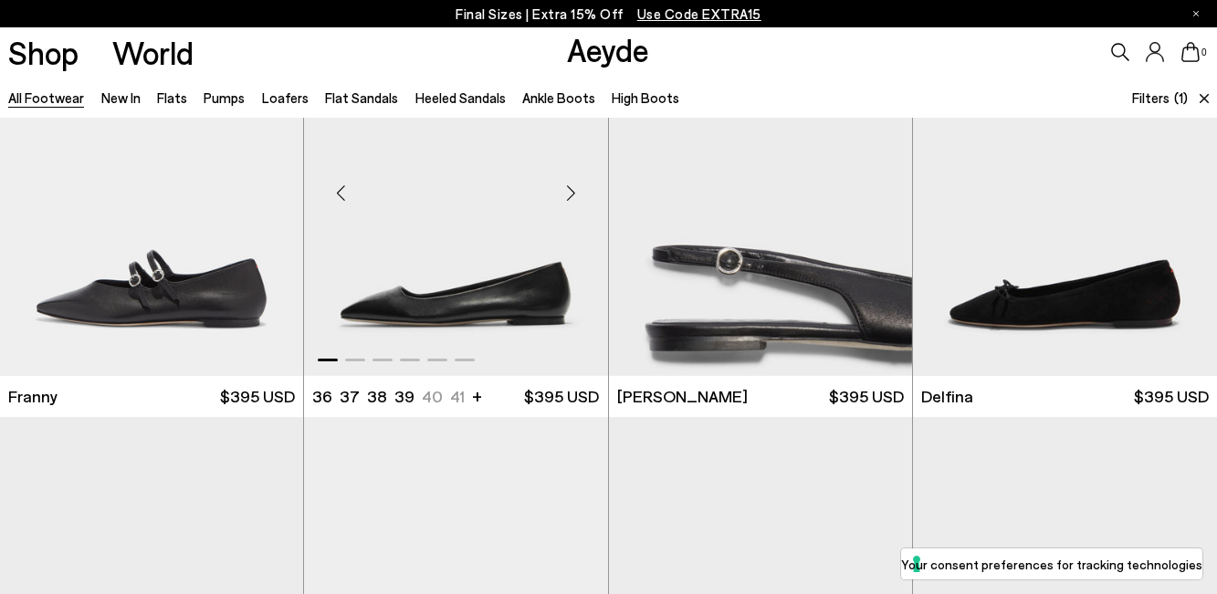
click at [575, 199] on div "Next slide" at bounding box center [571, 193] width 55 height 55
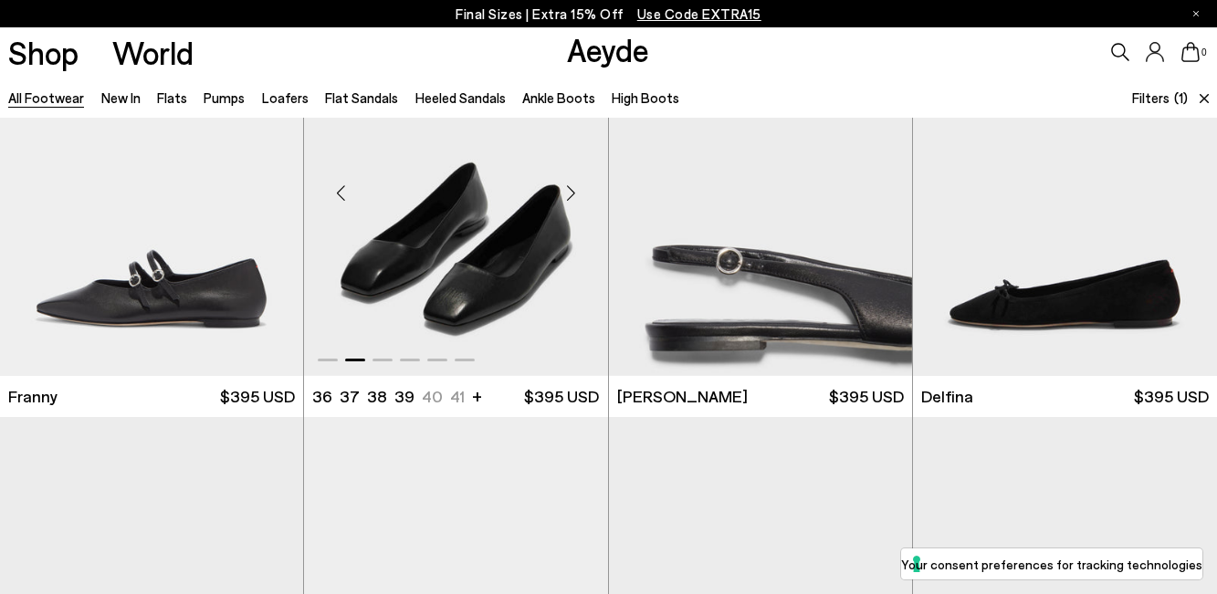
click at [575, 199] on div "Next slide" at bounding box center [571, 193] width 55 height 55
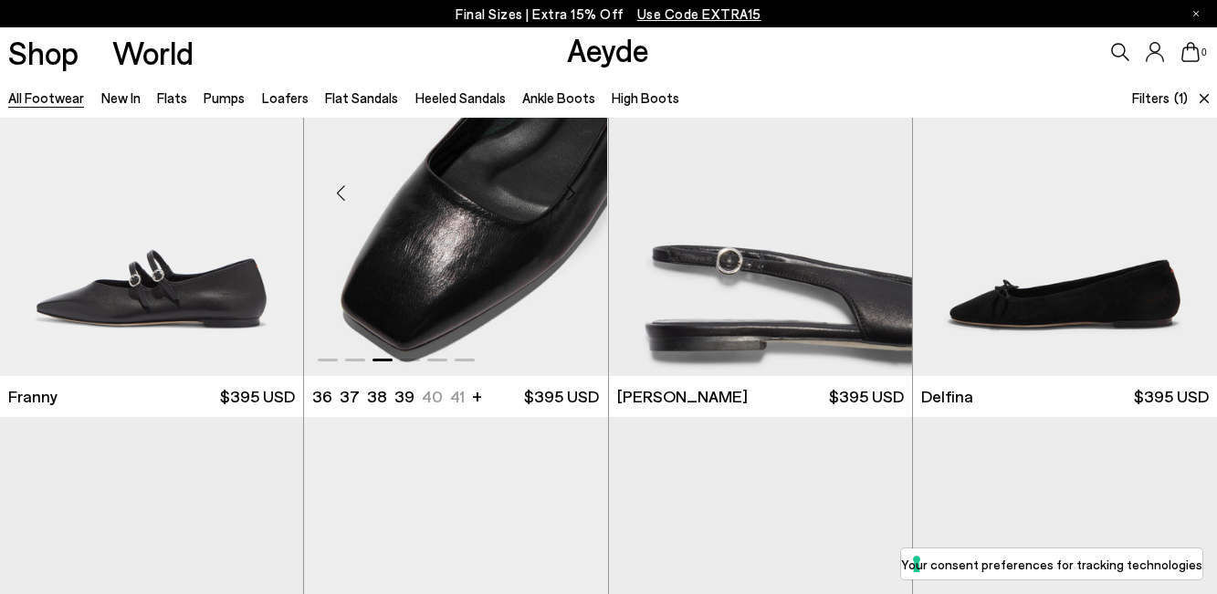
click at [575, 199] on div "Next slide" at bounding box center [571, 193] width 55 height 55
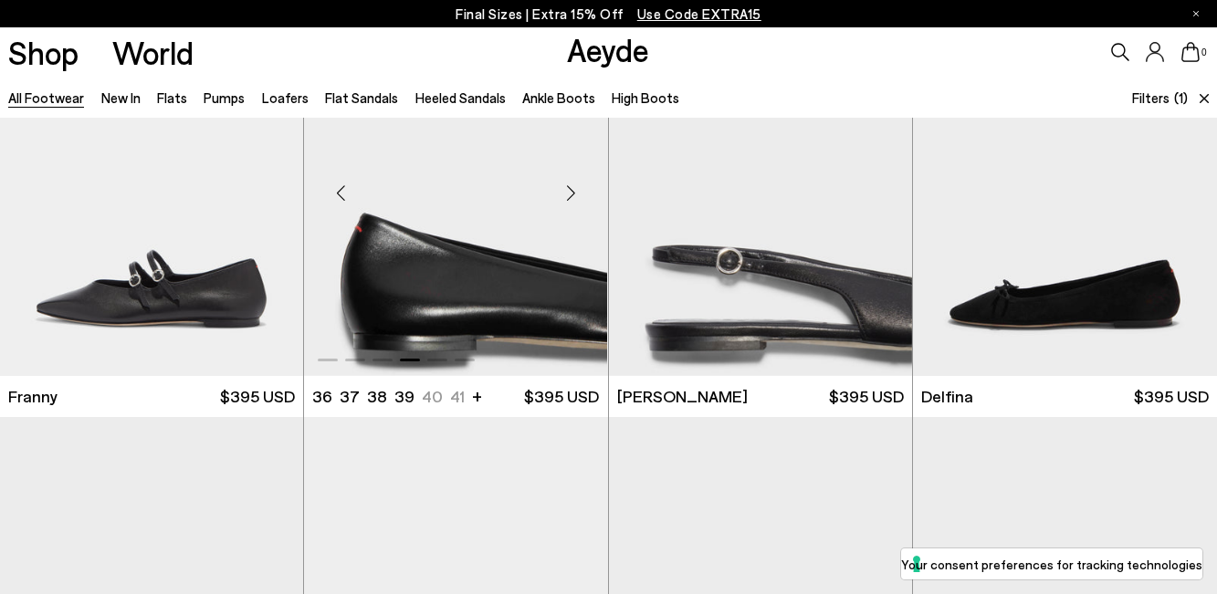
click at [575, 199] on div "Next slide" at bounding box center [571, 193] width 55 height 55
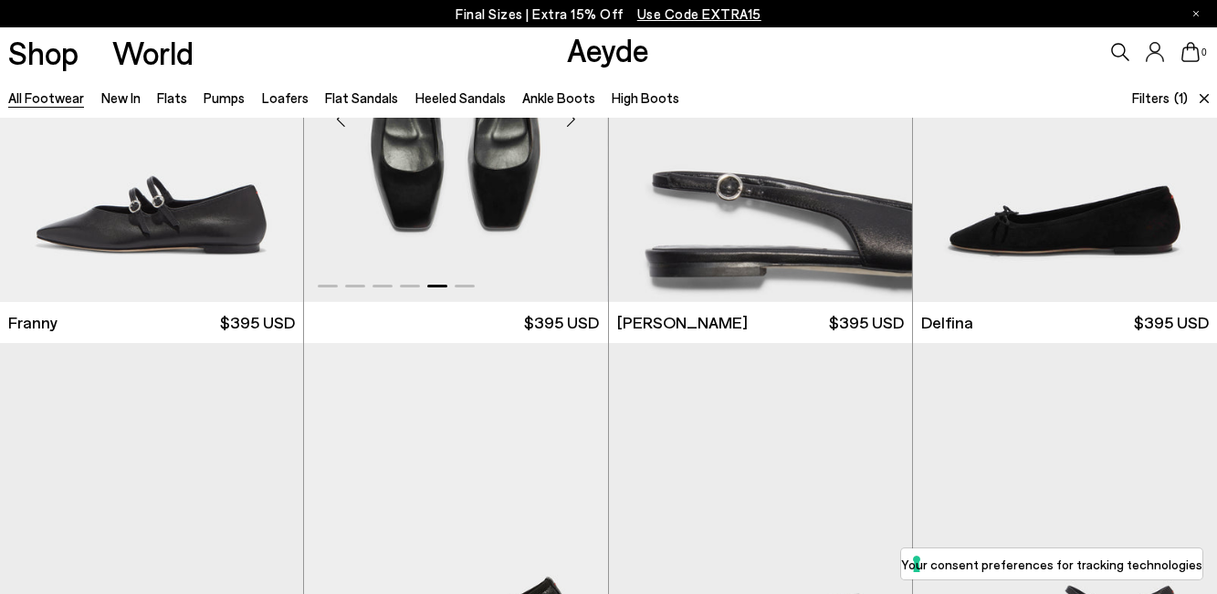
scroll to position [5669, 0]
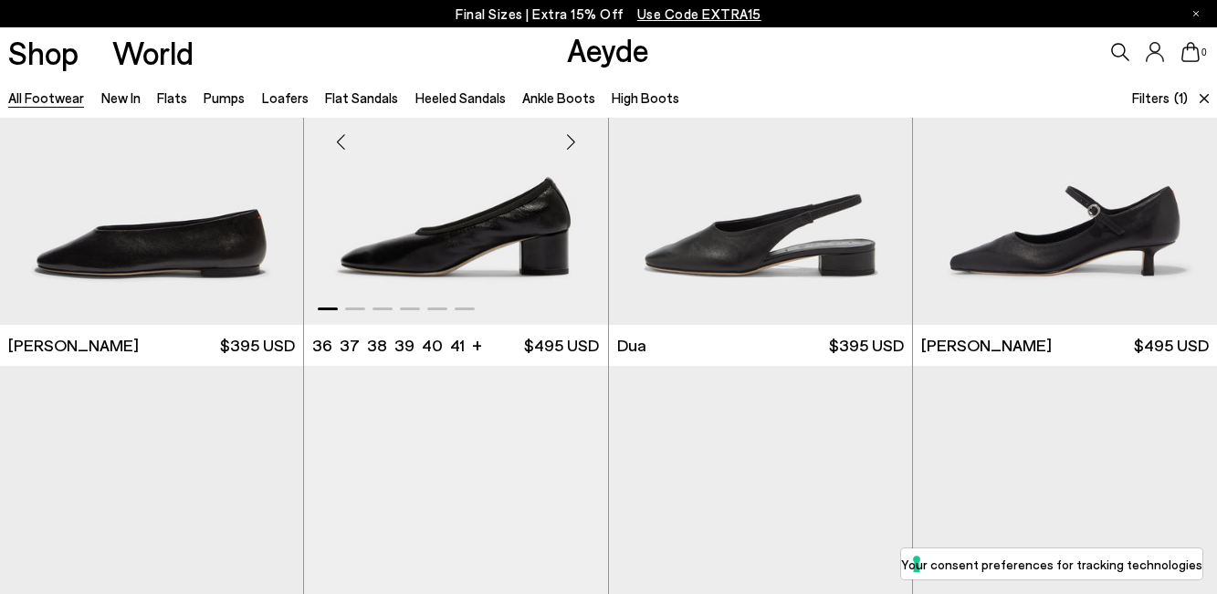
click at [572, 138] on div "Next slide" at bounding box center [571, 141] width 55 height 55
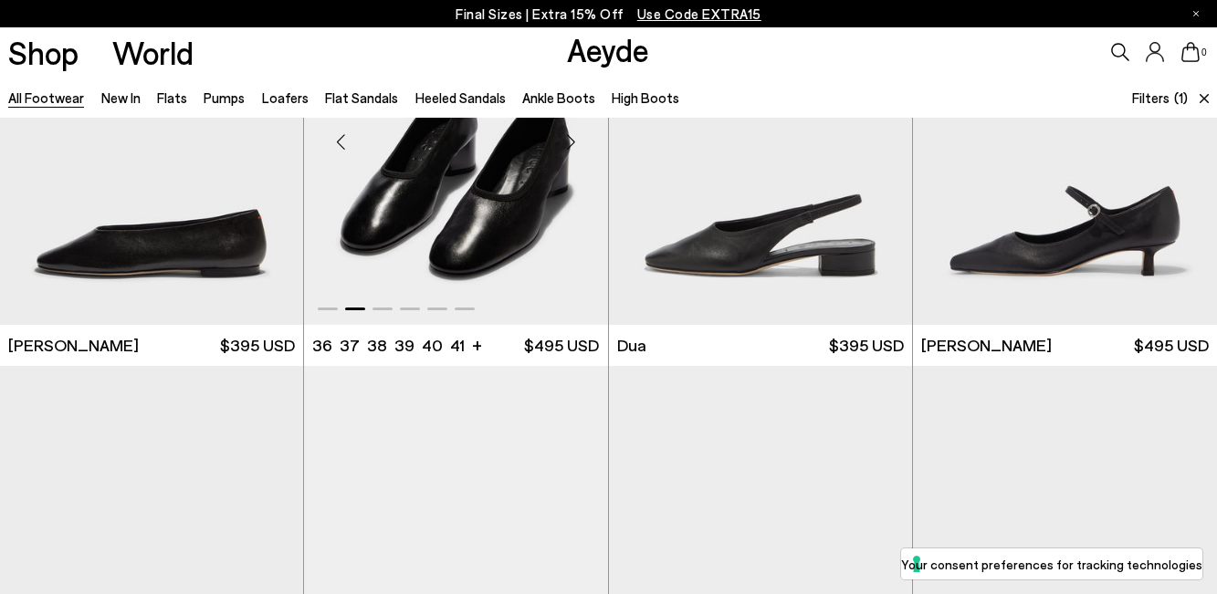
click at [572, 138] on div "Next slide" at bounding box center [571, 141] width 55 height 55
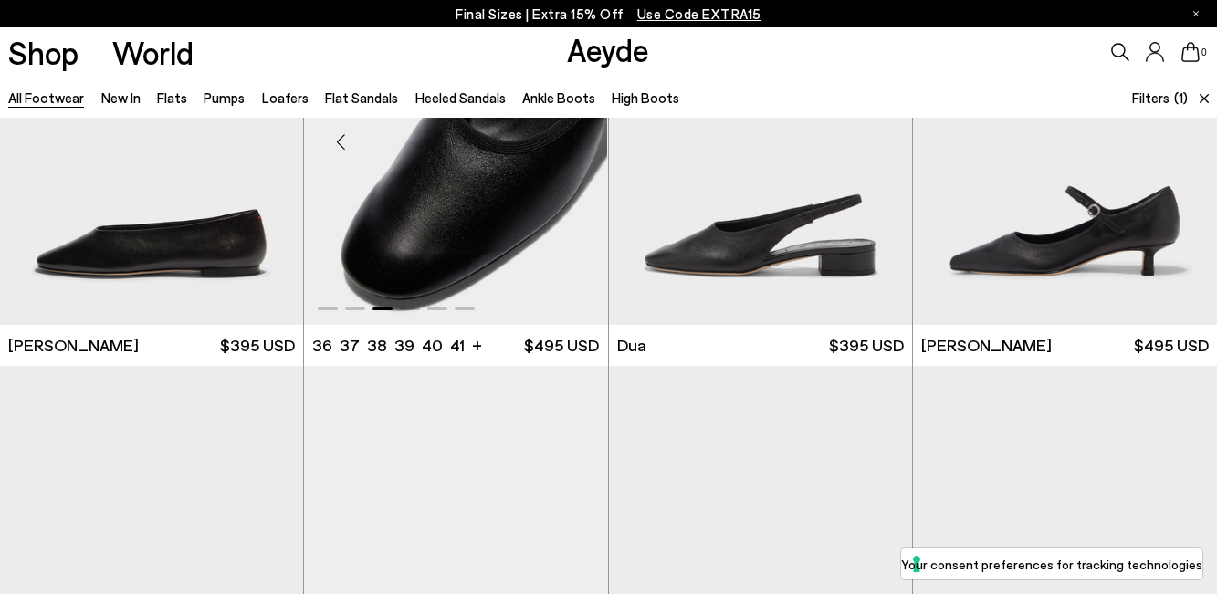
click at [572, 138] on div "Next slide" at bounding box center [571, 141] width 55 height 55
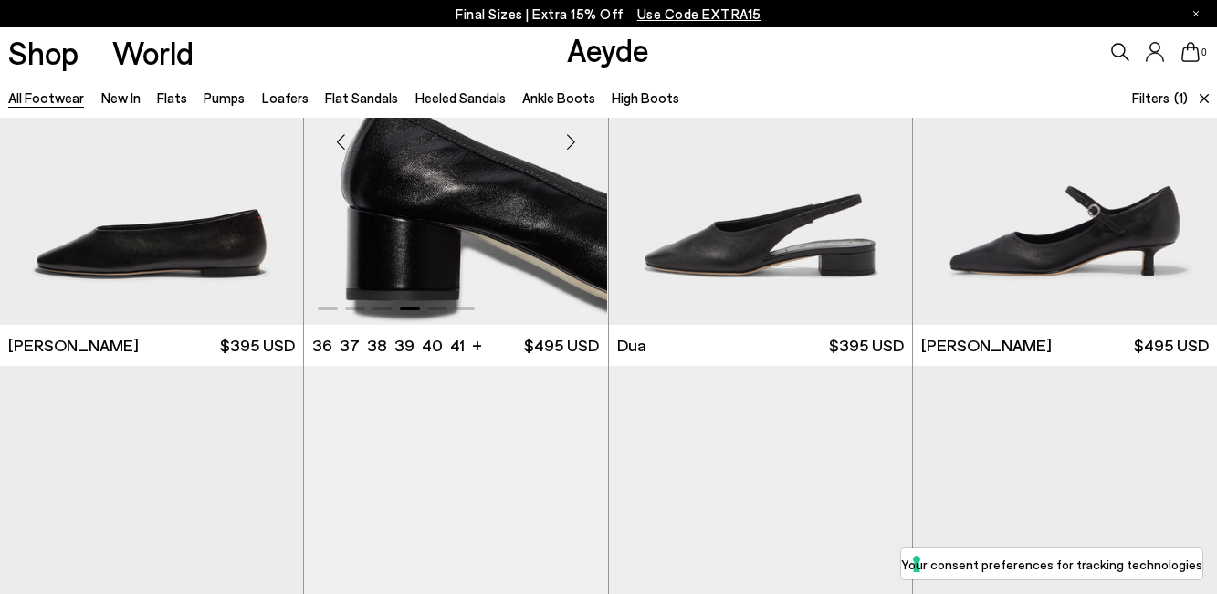
click at [572, 138] on div "Next slide" at bounding box center [571, 141] width 55 height 55
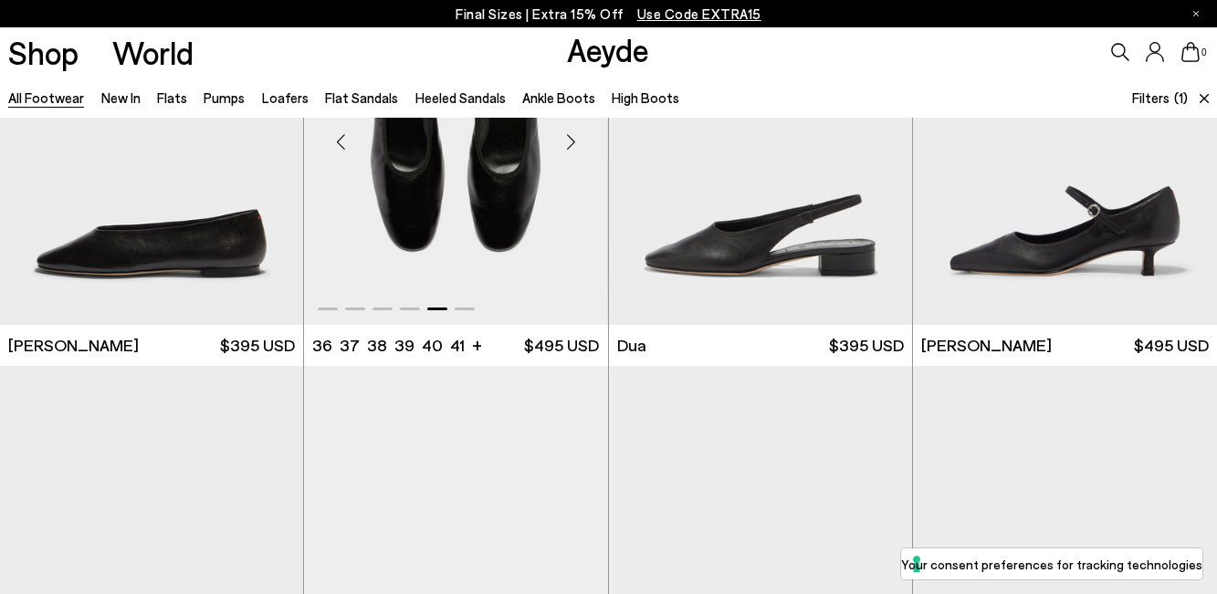
click at [572, 138] on div "Next slide" at bounding box center [571, 141] width 55 height 55
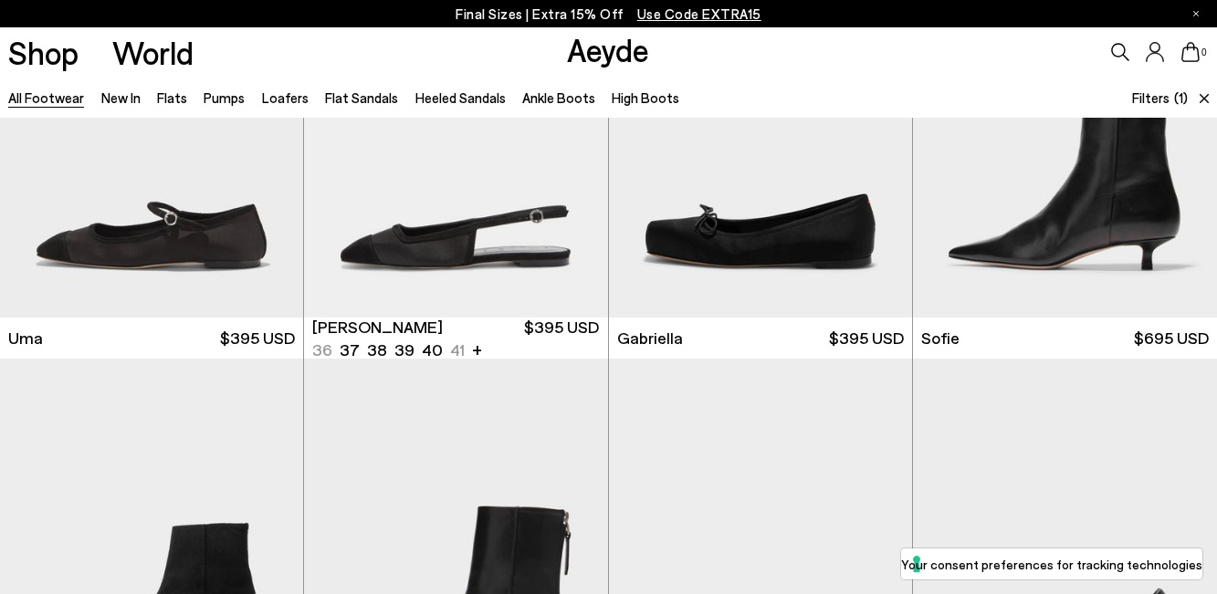
scroll to position [8211, 0]
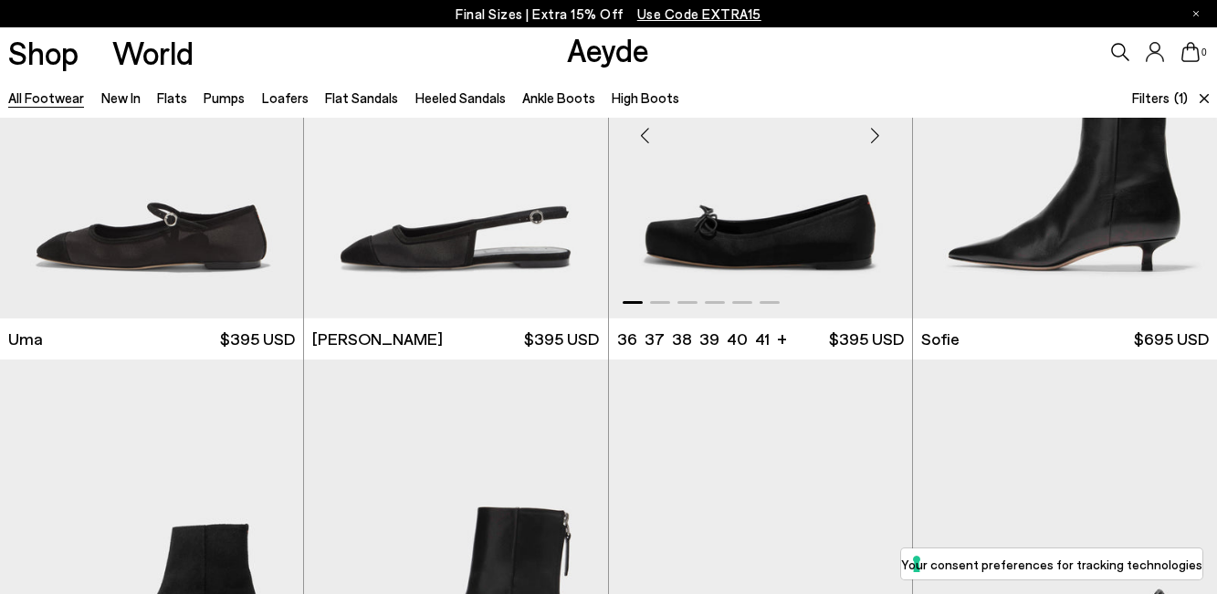
click at [874, 142] on div "Next slide" at bounding box center [875, 136] width 55 height 55
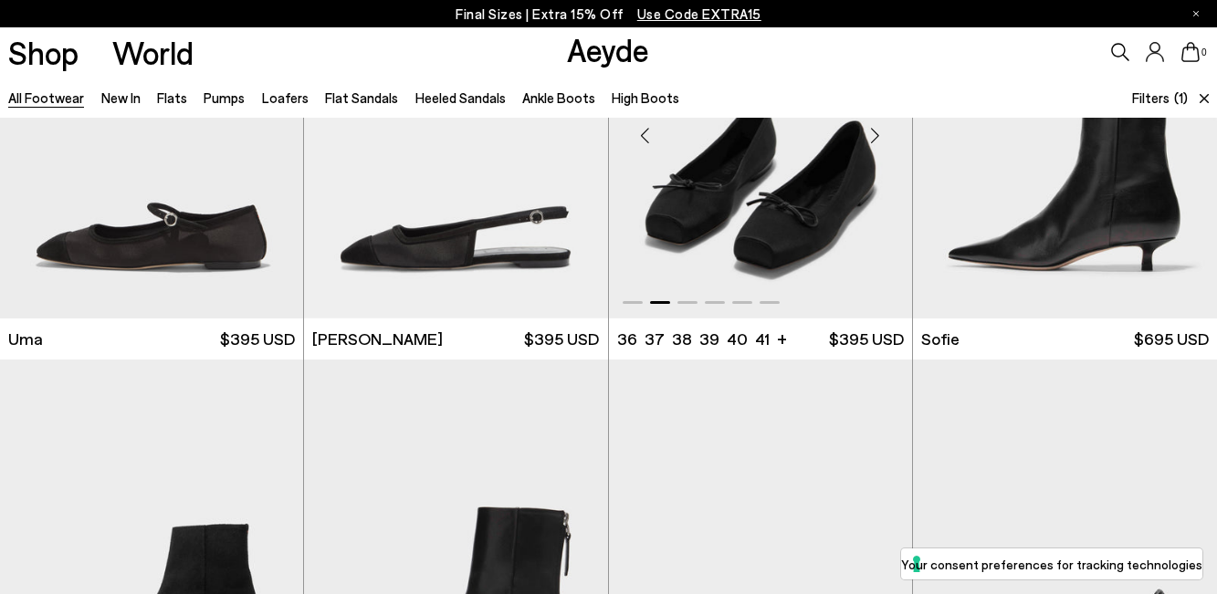
click at [874, 142] on div "Next slide" at bounding box center [875, 136] width 55 height 55
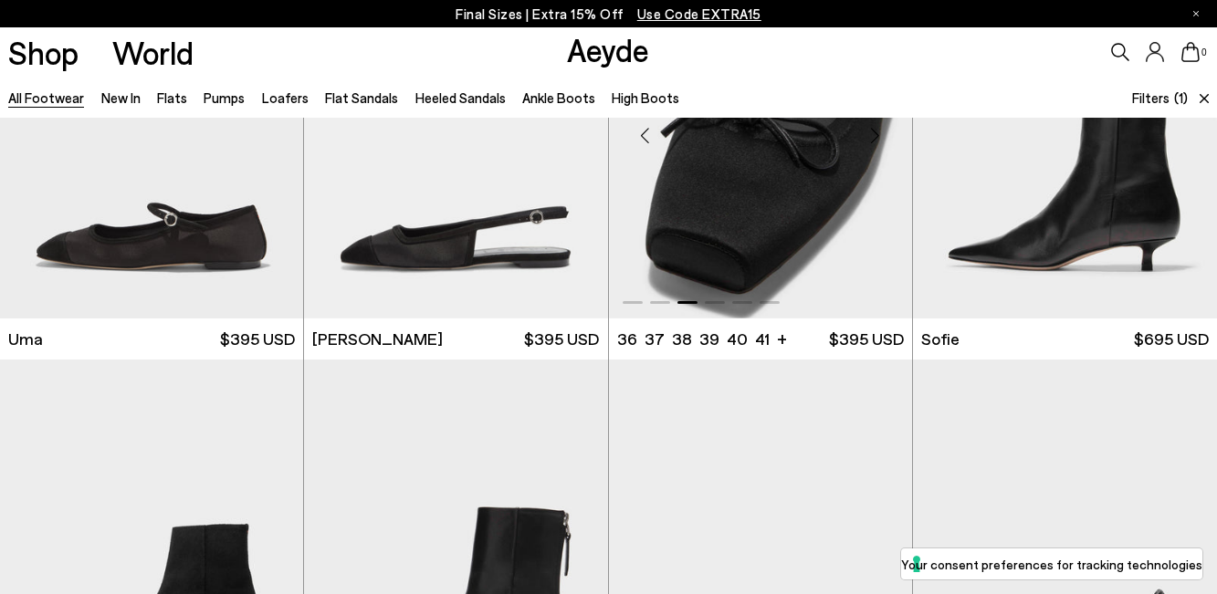
click at [874, 142] on div "Next slide" at bounding box center [875, 136] width 55 height 55
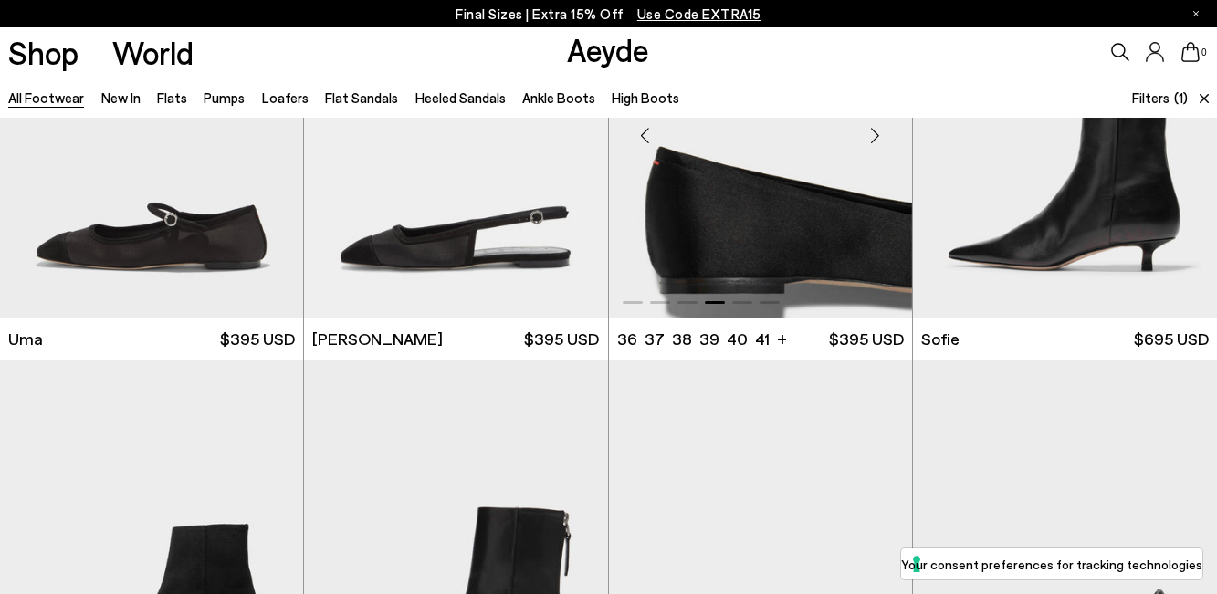
click at [874, 142] on div "Next slide" at bounding box center [875, 136] width 55 height 55
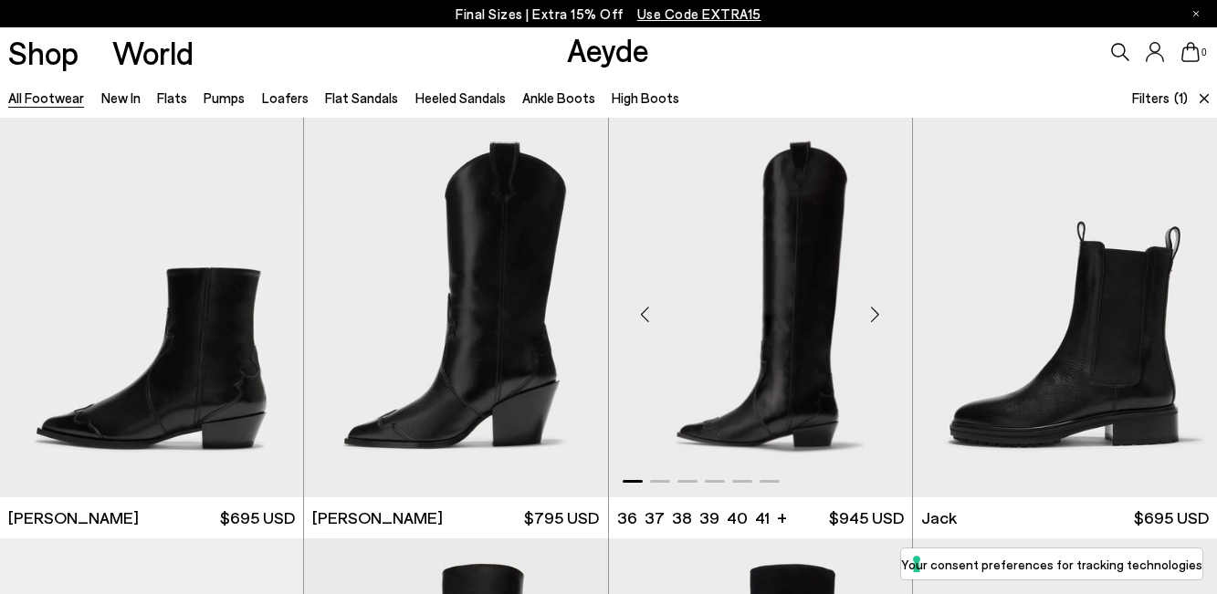
scroll to position [9486, 0]
